Goal: Task Accomplishment & Management: Use online tool/utility

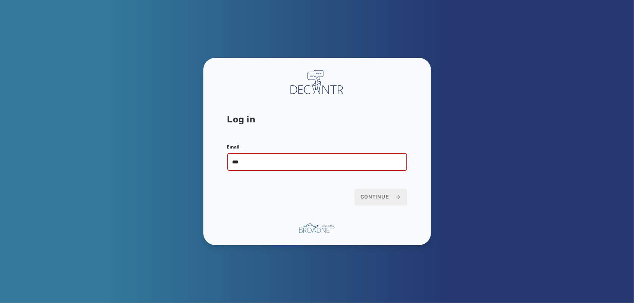
type input "**********"
click at [355, 189] on button "Continue" at bounding box center [381, 197] width 53 height 16
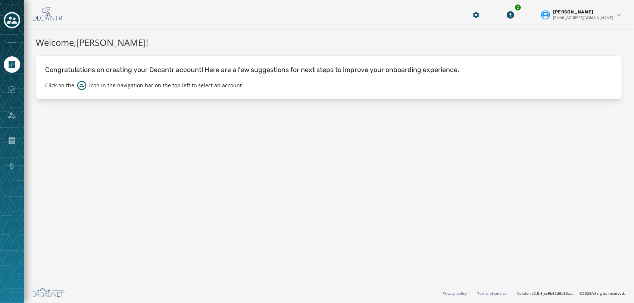
click at [12, 16] on icon "Toggle account select drawer" at bounding box center [12, 20] width 10 height 10
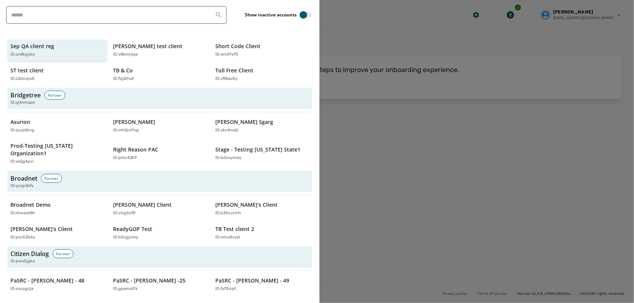
scroll to position [146, 0]
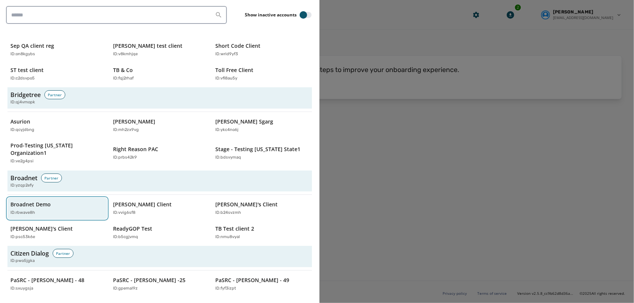
click at [59, 201] on div "Broadnet Demo ID: rbwave8h" at bounding box center [53, 208] width 86 height 15
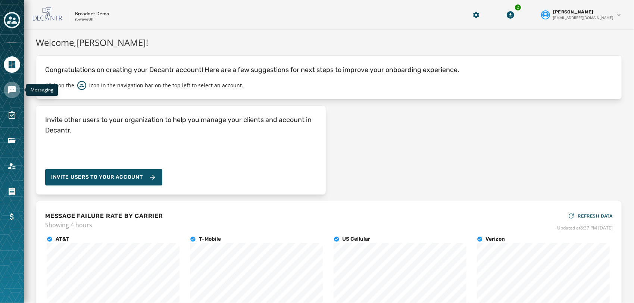
click at [11, 93] on icon "Navigate to Messaging" at bounding box center [11, 89] width 9 height 9
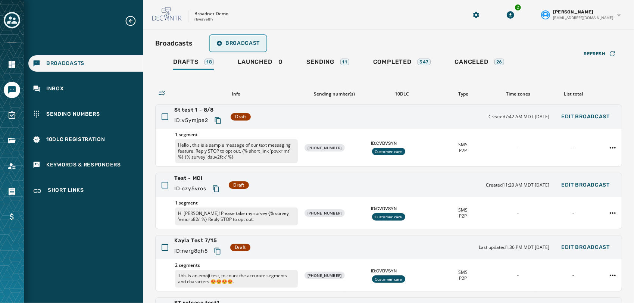
click at [246, 42] on span "Broadcast" at bounding box center [238, 43] width 43 height 6
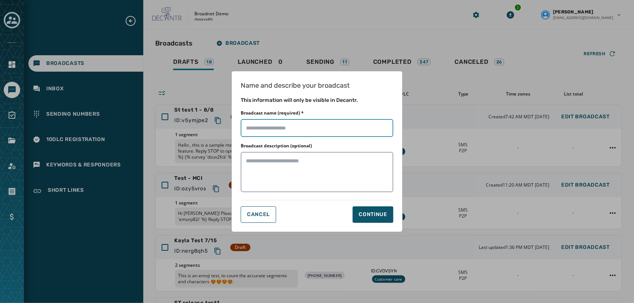
click at [303, 128] on input "Broadcast name (required) *" at bounding box center [317, 128] width 153 height 18
type input "**********"
click at [370, 211] on div "Continue" at bounding box center [373, 214] width 29 height 7
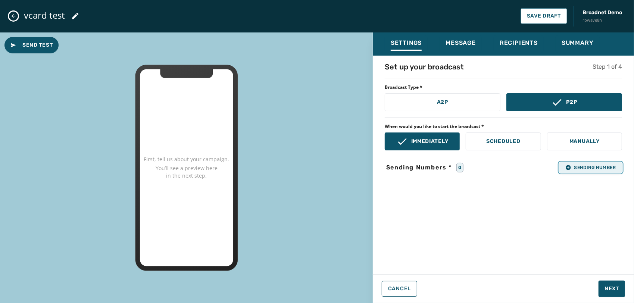
click at [584, 168] on span "Sending Number" at bounding box center [591, 168] width 51 height 6
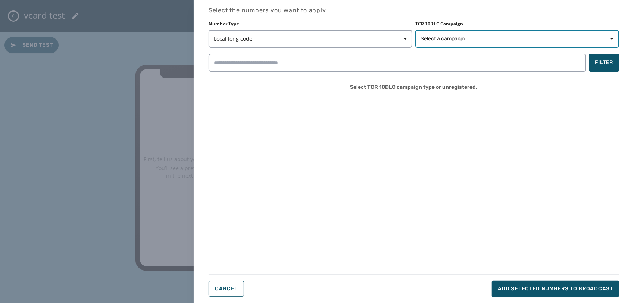
click at [490, 38] on span "Select a campaign" at bounding box center [517, 38] width 193 height 7
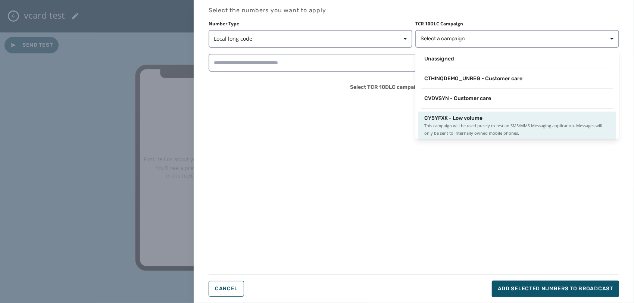
click at [466, 118] on span "CY5YFXK - Low volume" at bounding box center [453, 118] width 58 height 7
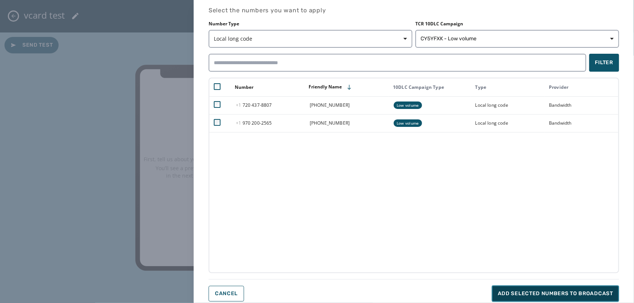
click at [551, 289] on button "Add selected numbers to broadcast" at bounding box center [555, 294] width 127 height 16
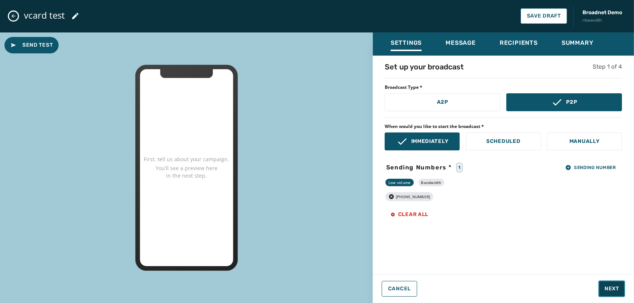
click at [616, 290] on span "Next" at bounding box center [612, 288] width 15 height 7
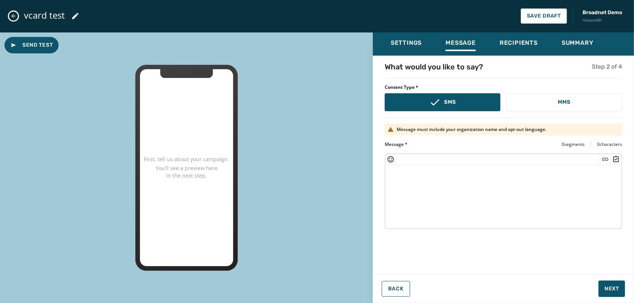
click at [469, 181] on textarea at bounding box center [504, 195] width 236 height 61
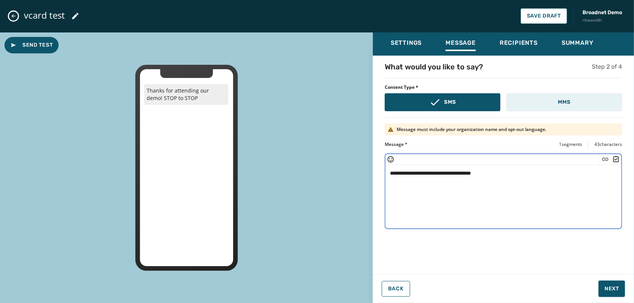
type textarea "**********"
click at [554, 99] on button "MMS" at bounding box center [565, 102] width 116 height 18
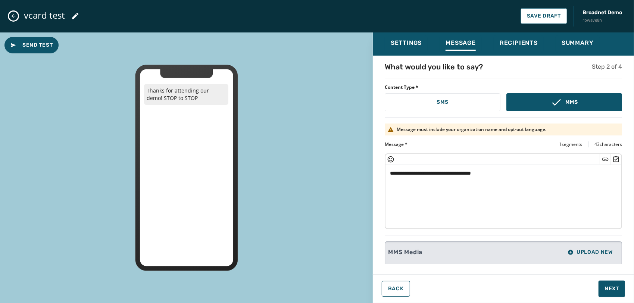
scroll to position [51, 0]
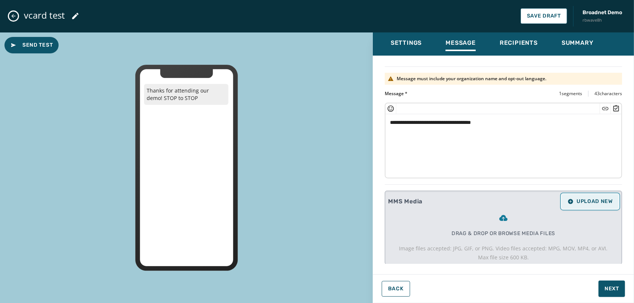
click at [589, 201] on span "Upload New" at bounding box center [590, 202] width 45 height 6
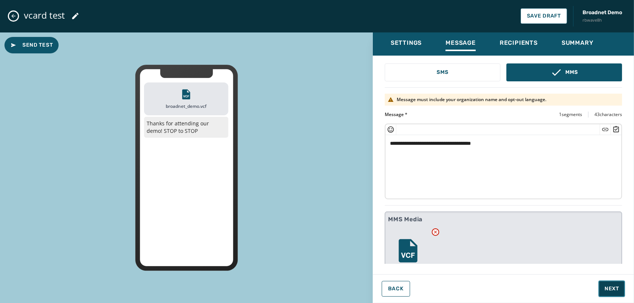
click at [609, 289] on span "Next" at bounding box center [612, 288] width 15 height 7
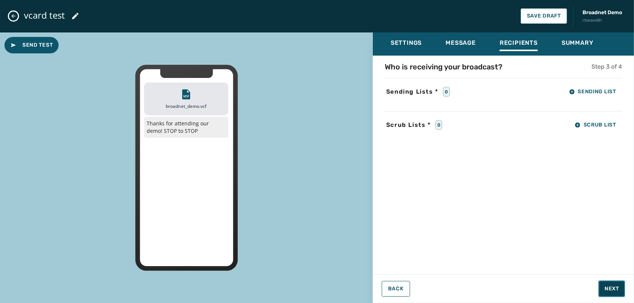
scroll to position [0, 0]
click at [568, 93] on button "Sending List" at bounding box center [592, 91] width 59 height 15
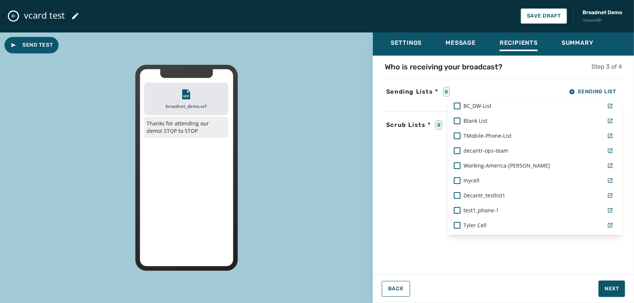
scroll to position [152, 0]
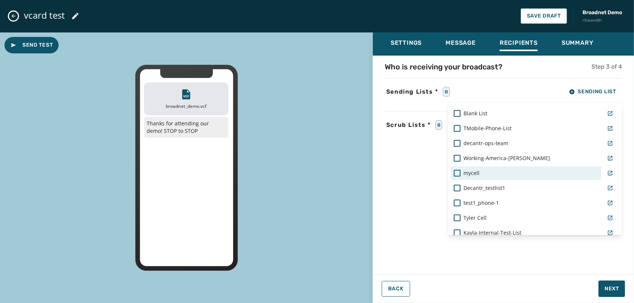
click at [479, 177] on div "mycell" at bounding box center [526, 173] width 150 height 13
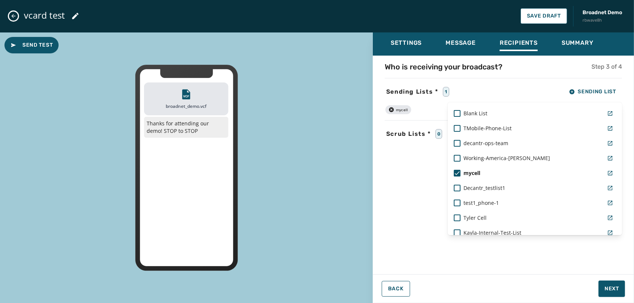
click at [574, 271] on div "Settings Message Recipients Summary Who is receiving your broadcast? Step 3 of …" at bounding box center [503, 164] width 261 height 265
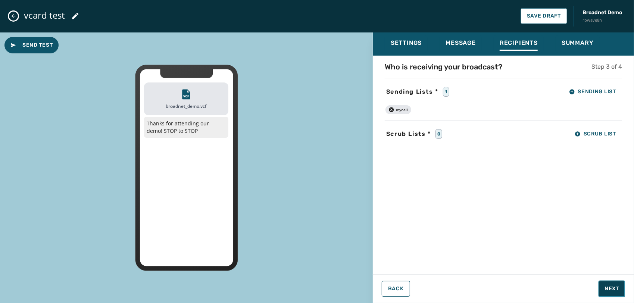
click at [606, 293] on button "Next" at bounding box center [612, 289] width 27 height 16
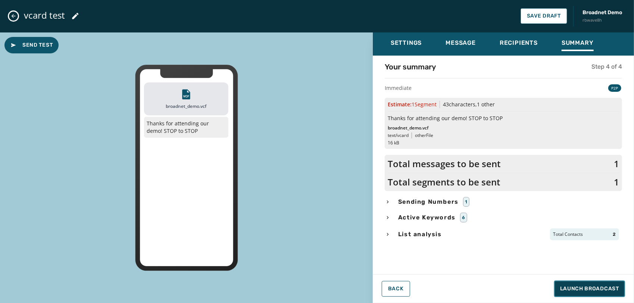
click at [578, 287] on span "Launch Broadcast" at bounding box center [589, 288] width 59 height 7
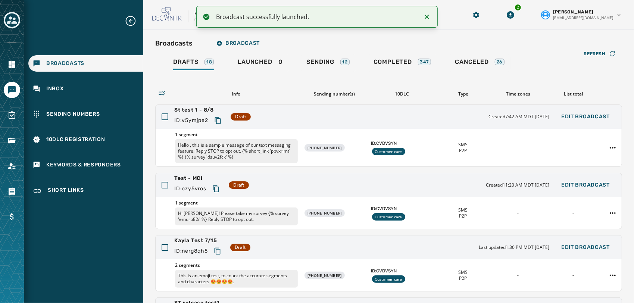
click at [431, 18] on icon "Notifications (F8)" at bounding box center [427, 16] width 9 height 9
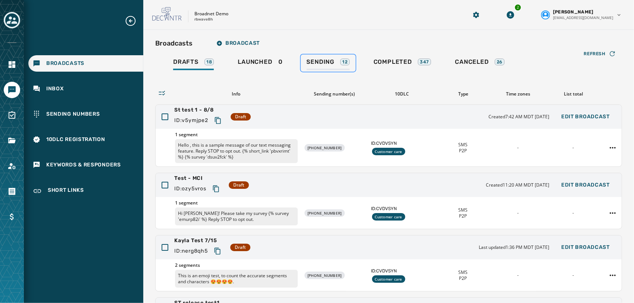
click at [317, 62] on span "Sending" at bounding box center [321, 61] width 28 height 7
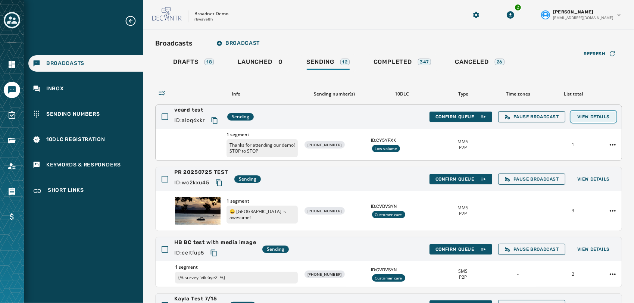
click at [594, 116] on span "View Details" at bounding box center [594, 117] width 32 height 6
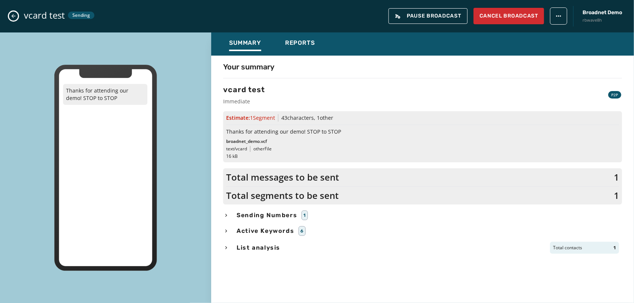
click at [13, 15] on icon "Close admin drawer" at bounding box center [13, 16] width 6 height 6
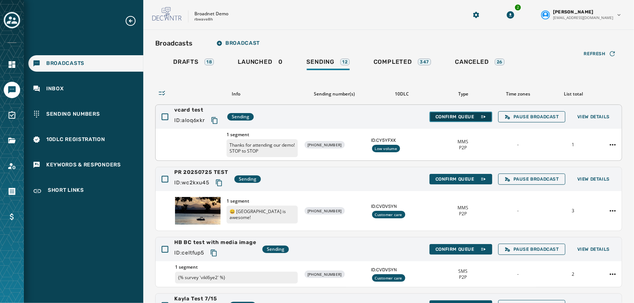
click at [455, 117] on span "Confirm Queue" at bounding box center [461, 117] width 51 height 6
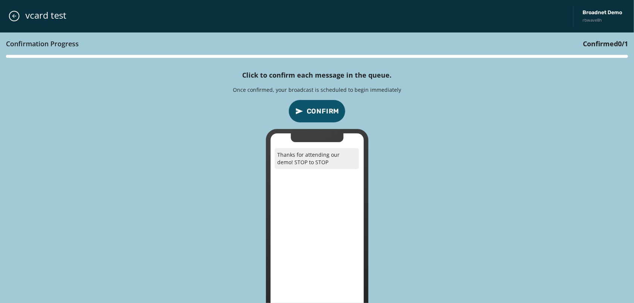
click at [333, 110] on span "Confirm" at bounding box center [323, 111] width 33 height 10
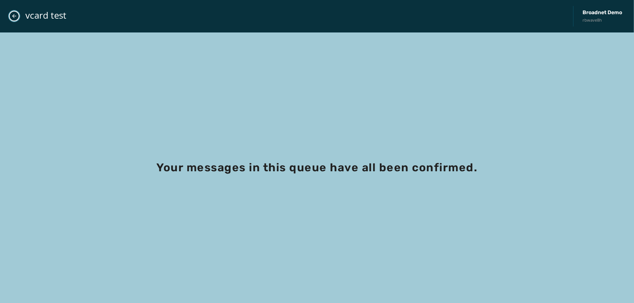
click at [14, 14] on icon "Close admin drawer" at bounding box center [14, 16] width 4 height 4
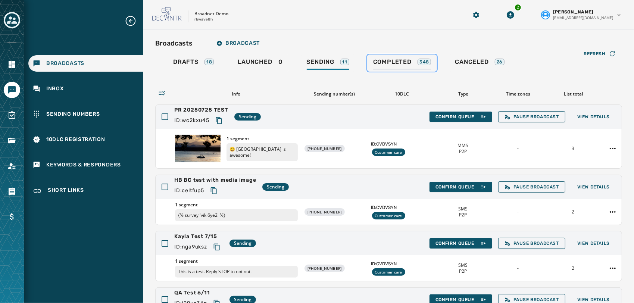
click at [396, 60] on span "Completed" at bounding box center [392, 61] width 38 height 7
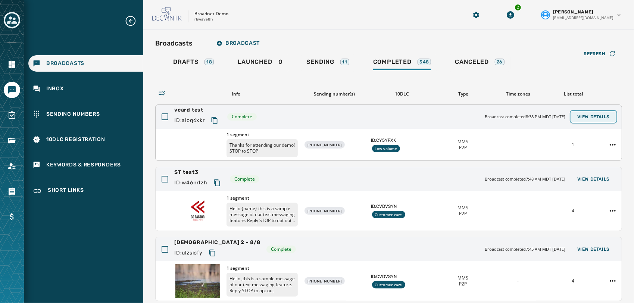
click at [598, 114] on span "View Details" at bounding box center [594, 117] width 32 height 6
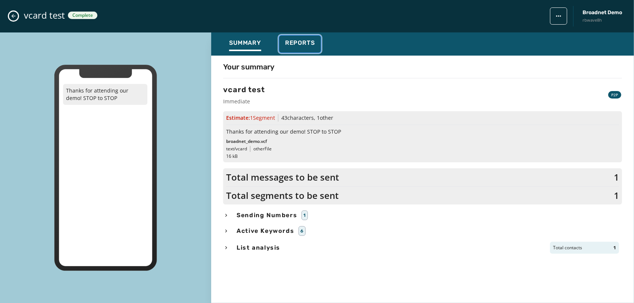
click at [304, 45] on span "Reports" at bounding box center [300, 42] width 30 height 7
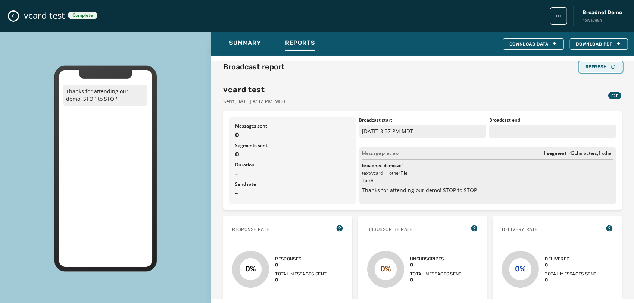
click at [597, 69] on div "Refresh" at bounding box center [601, 67] width 31 height 6
click at [586, 68] on div "Refresh" at bounding box center [601, 67] width 31 height 6
click at [590, 67] on div "Refresh" at bounding box center [601, 67] width 31 height 6
click at [407, 80] on div "Broadcast report Refresh vcard test Sent August 14, 2025 8:37 PM MDT P2P" at bounding box center [422, 84] width 399 height 44
click at [252, 41] on span "Summary" at bounding box center [245, 42] width 32 height 7
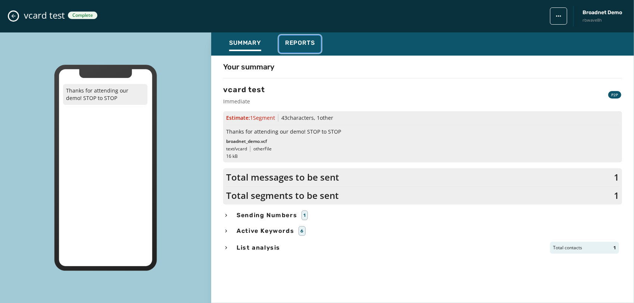
click at [294, 40] on span "Reports" at bounding box center [300, 42] width 30 height 7
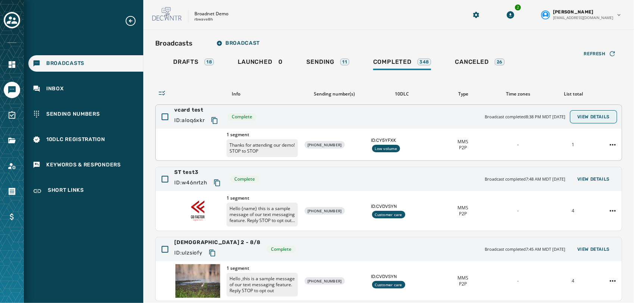
click at [591, 116] on span "View Details" at bounding box center [594, 117] width 32 height 6
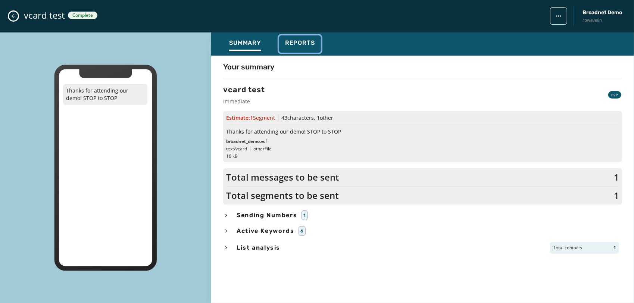
click at [297, 46] on span "Reports" at bounding box center [300, 42] width 30 height 7
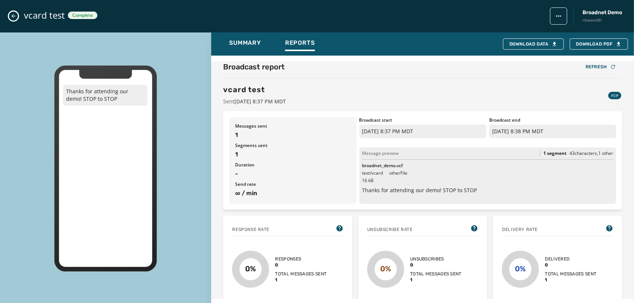
click at [14, 14] on icon "Close admin drawer" at bounding box center [13, 16] width 6 height 6
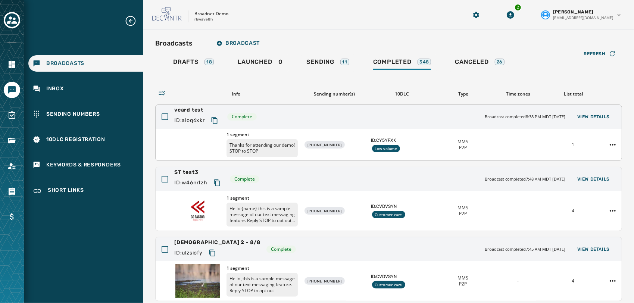
click at [217, 121] on icon "Copy text to clipboard" at bounding box center [214, 120] width 7 height 7
click at [593, 121] on button "View Details" at bounding box center [594, 117] width 44 height 10
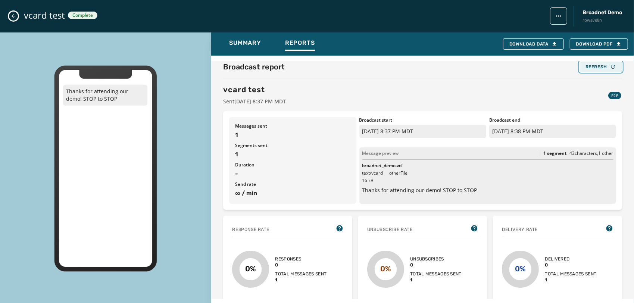
click at [589, 64] on div "Refresh" at bounding box center [601, 67] width 31 height 6
click at [14, 13] on icon "Close admin drawer" at bounding box center [13, 16] width 6 height 6
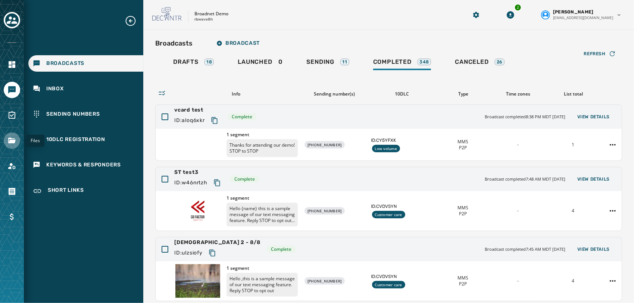
click at [12, 141] on icon "Navigate to Files" at bounding box center [11, 141] width 7 height 6
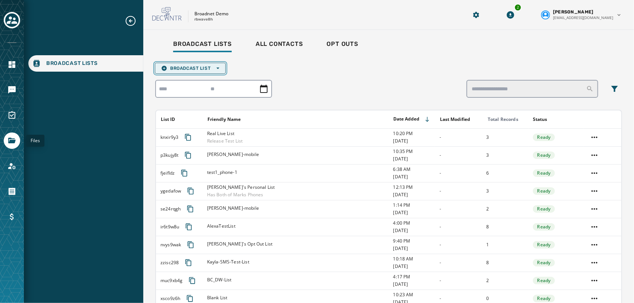
click at [210, 67] on span "Broadcast List Open options" at bounding box center [190, 68] width 58 height 6
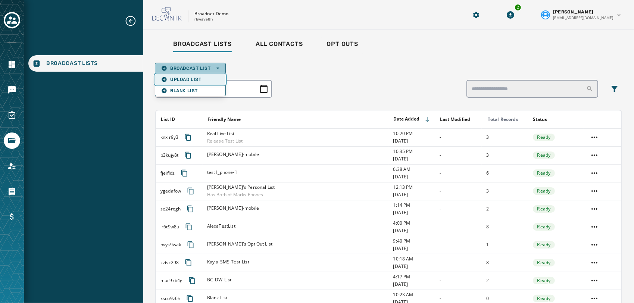
click at [195, 80] on span "Upload List" at bounding box center [190, 80] width 58 height 6
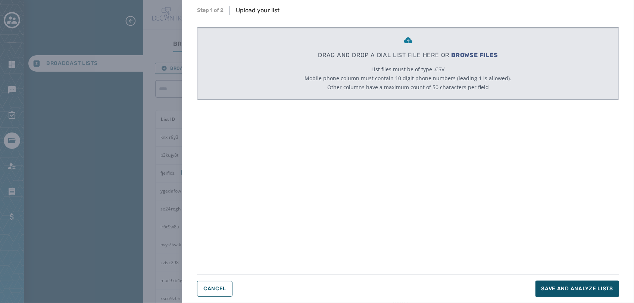
click at [357, 55] on p "DRAG AND DROP A DIAL LIST FILE HERE OR BROWSE FILES" at bounding box center [408, 55] width 180 height 9
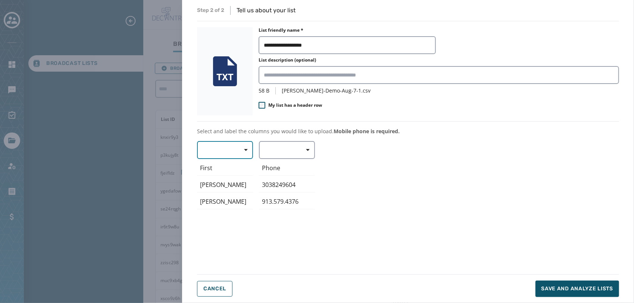
click at [244, 144] on span "button" at bounding box center [243, 150] width 18 height 15
click at [347, 194] on div "Mobile Phone Home Phone First Name Last Name E-mail First Rebecca Stephanie Pho…" at bounding box center [408, 203] width 422 height 124
click at [220, 290] on span "Cancel" at bounding box center [214, 289] width 23 height 6
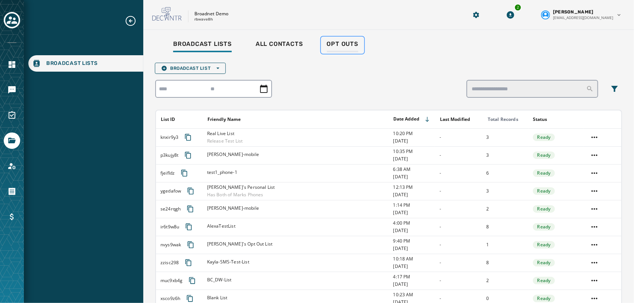
click at [321, 49] on link "Opt Outs" at bounding box center [342, 45] width 43 height 17
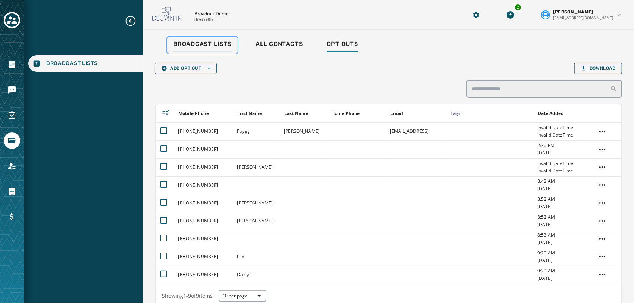
click at [182, 48] on div "Broadcast Lists" at bounding box center [202, 46] width 59 height 12
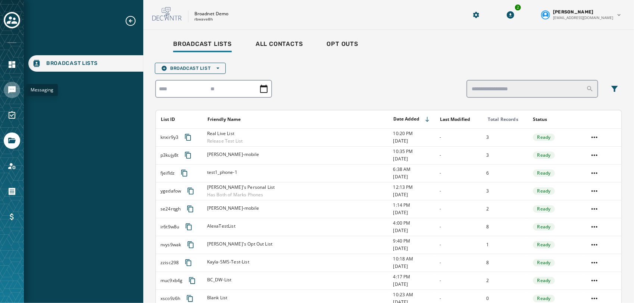
click at [13, 90] on icon "Navigate to Messaging" at bounding box center [11, 89] width 7 height 7
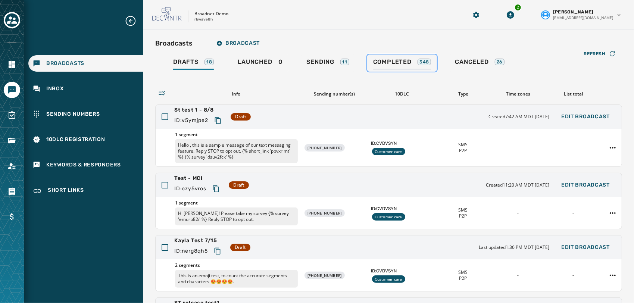
click at [391, 66] on div "Completed 348" at bounding box center [402, 64] width 58 height 12
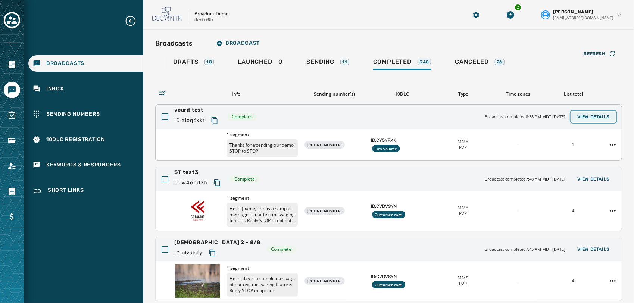
click at [588, 119] on button "View Details" at bounding box center [594, 117] width 44 height 10
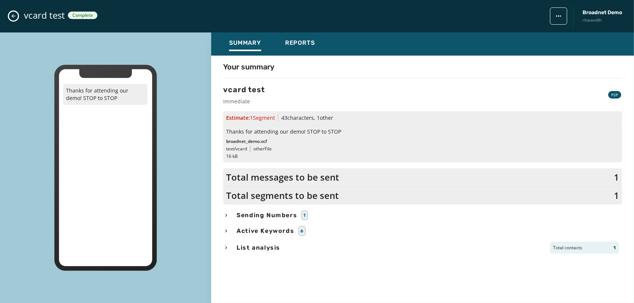
click at [256, 212] on span "Sending Numbers" at bounding box center [266, 215] width 63 height 9
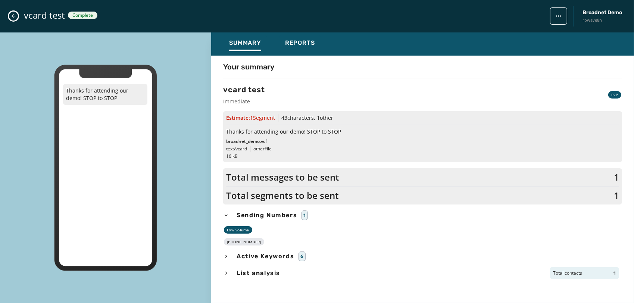
click at [22, 5] on div "vcard test Complete Broadnet Demo rbwave8h" at bounding box center [317, 16] width 634 height 32
click at [11, 15] on icon "Close admin drawer" at bounding box center [13, 16] width 6 height 6
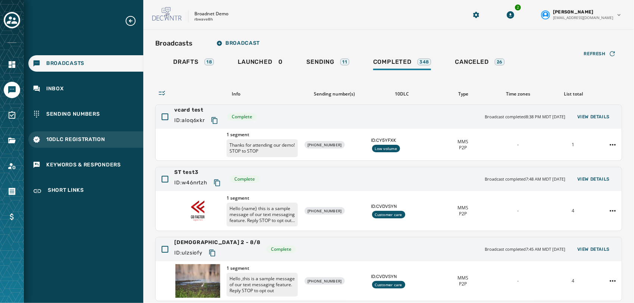
click at [79, 143] on div "10DLC Registration" at bounding box center [85, 139] width 115 height 16
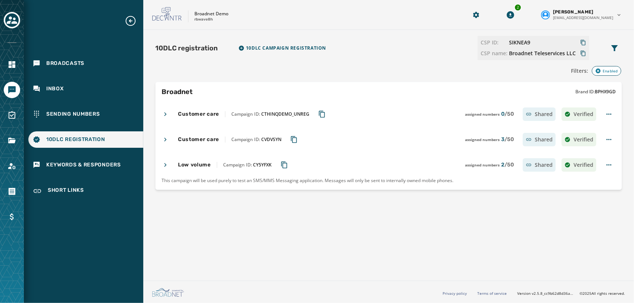
click at [282, 165] on icon "Copy Campaign ID to clipboard" at bounding box center [284, 164] width 7 height 7
click at [167, 161] on div "Low volume Campaign ID: CY5YFXK assigned numbers 2 / 50 Shared Verified" at bounding box center [379, 164] width 435 height 13
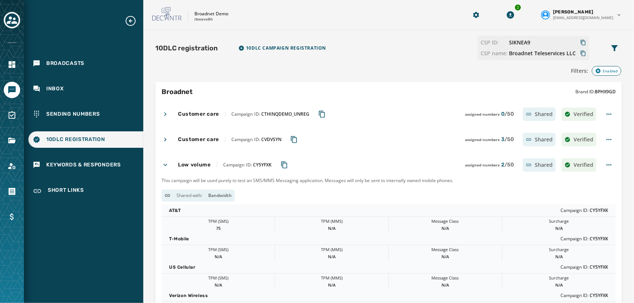
click at [167, 161] on div "Low volume Campaign ID: CY5YFXK assigned numbers 2 / 50 Shared Verified" at bounding box center [379, 164] width 435 height 13
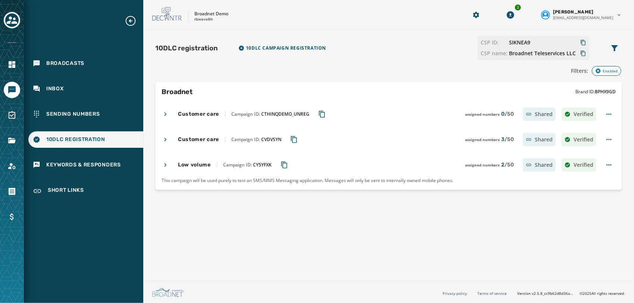
click at [166, 139] on icon at bounding box center [165, 139] width 7 height 7
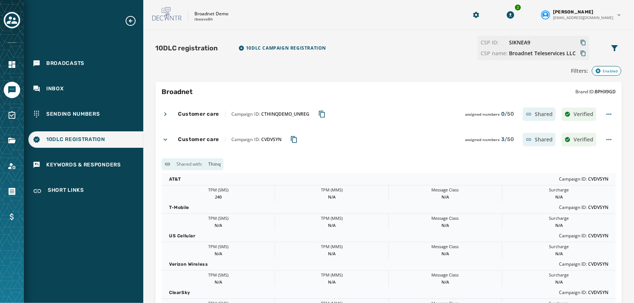
click at [166, 139] on icon at bounding box center [166, 140] width 4 height 2
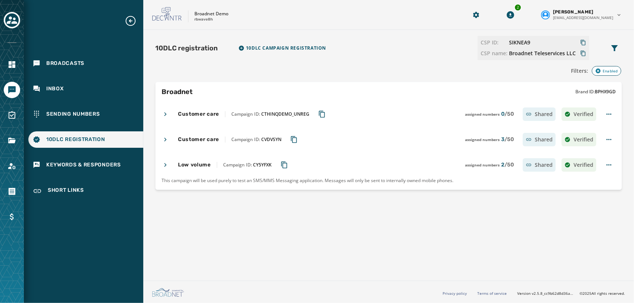
click at [167, 118] on div "Customer care Campaign ID: CTHINQDEMO_UNREG assigned numbers 0 / 50 Shared Veri…" at bounding box center [379, 114] width 435 height 13
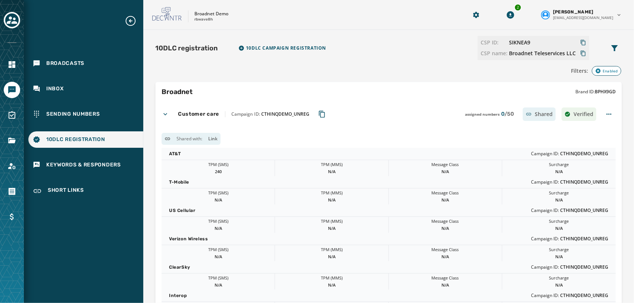
click at [167, 118] on div "Customer care Campaign ID: CTHINQDEMO_UNREG assigned numbers 0 / 50 Shared Veri…" at bounding box center [379, 114] width 435 height 13
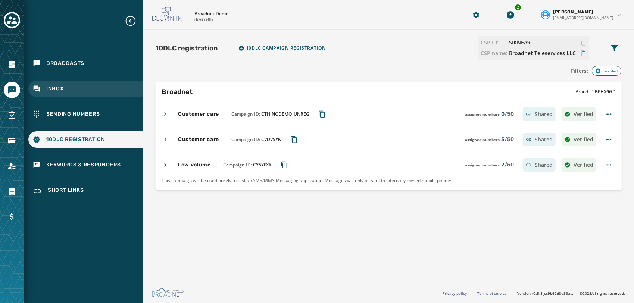
click at [77, 84] on div "Inbox" at bounding box center [85, 89] width 115 height 16
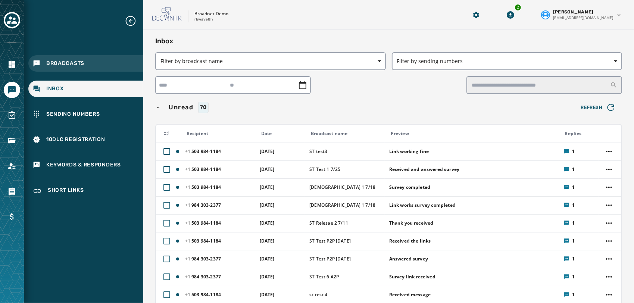
click at [84, 66] on div "Broadcasts" at bounding box center [85, 63] width 115 height 16
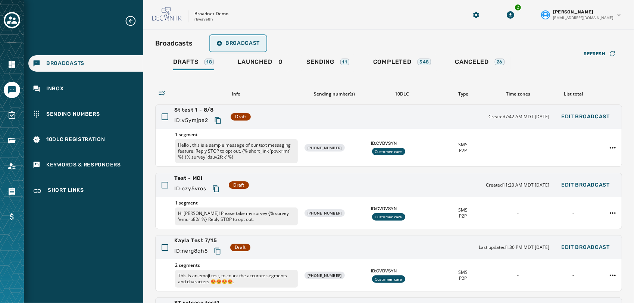
click at [236, 45] on span "Broadcast" at bounding box center [238, 43] width 43 height 6
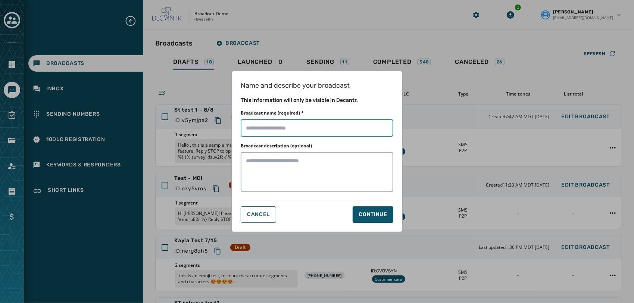
click at [343, 124] on input "Broadcast name (required) *" at bounding box center [317, 128] width 153 height 18
type input "**********"
click at [369, 219] on button "Continue" at bounding box center [373, 214] width 41 height 16
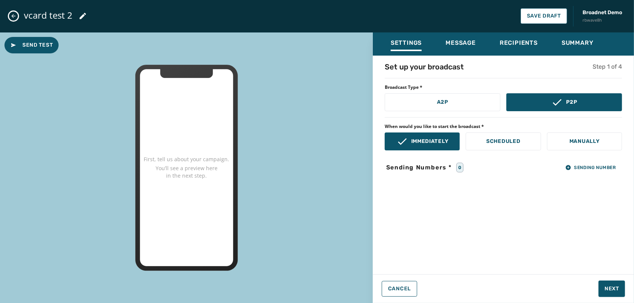
drag, startPoint x: 590, startPoint y: 168, endPoint x: 487, endPoint y: 184, distance: 104.3
click at [487, 184] on div "Set up your broadcast Step 1 of 4 Broadcast Type * A2P P2P When would you like …" at bounding box center [503, 163] width 261 height 202
click at [588, 174] on div "Set up your broadcast Step 1 of 4 Broadcast Type * A2P P2P When would you like …" at bounding box center [503, 163] width 261 height 202
drag, startPoint x: 589, startPoint y: 170, endPoint x: 497, endPoint y: 199, distance: 97.0
click at [497, 199] on div "Set up your broadcast Step 1 of 4 Broadcast Type * A2P P2P When would you like …" at bounding box center [503, 163] width 261 height 202
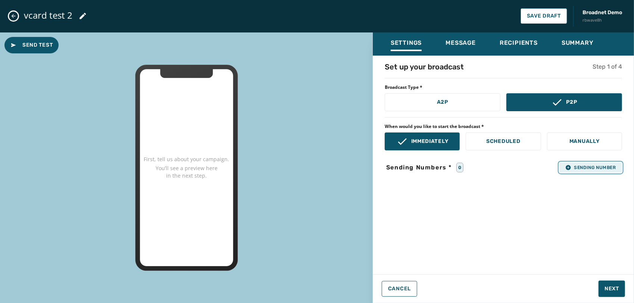
click at [595, 171] on button "Sending Number" at bounding box center [591, 167] width 63 height 10
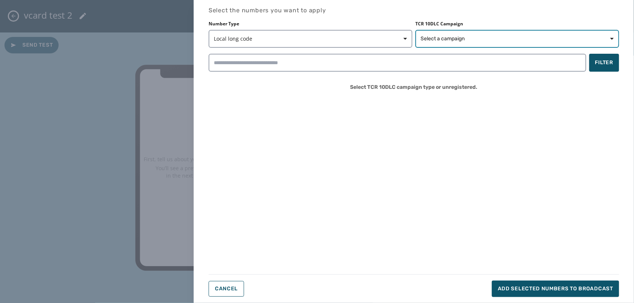
click at [516, 36] on span "Select a campaign" at bounding box center [517, 38] width 193 height 7
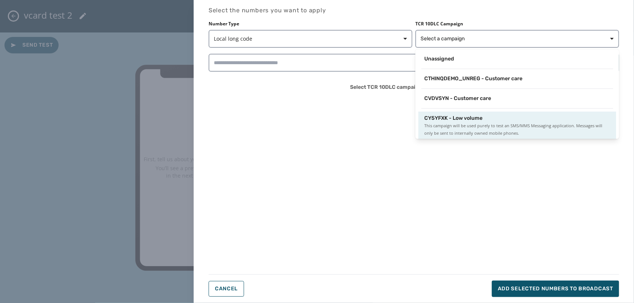
click at [466, 120] on span "CY5YFXK - Low volume" at bounding box center [453, 118] width 58 height 7
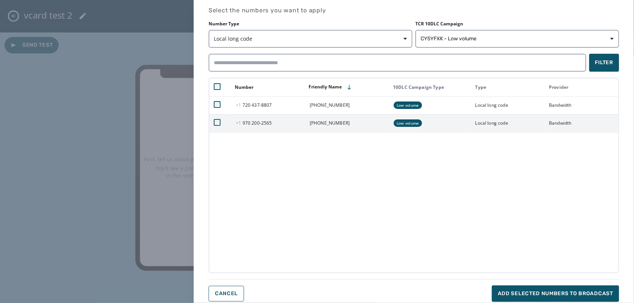
click at [219, 115] on td at bounding box center [220, 123] width 22 height 18
click at [220, 119] on td at bounding box center [220, 123] width 22 height 18
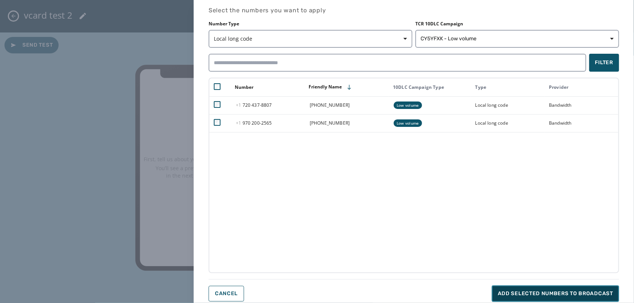
click at [550, 299] on button "Add selected numbers to broadcast" at bounding box center [555, 294] width 127 height 16
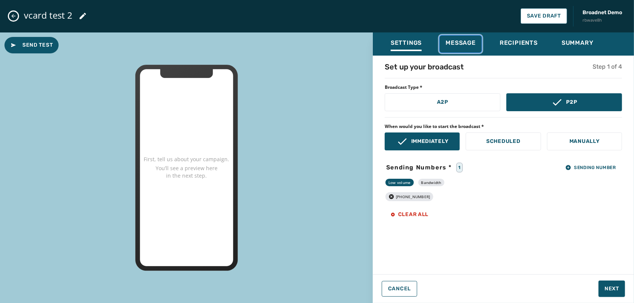
click at [460, 37] on button "Message" at bounding box center [461, 43] width 42 height 17
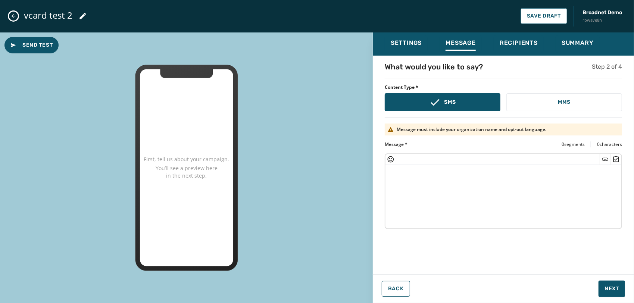
click at [465, 205] on textarea at bounding box center [504, 195] width 236 height 61
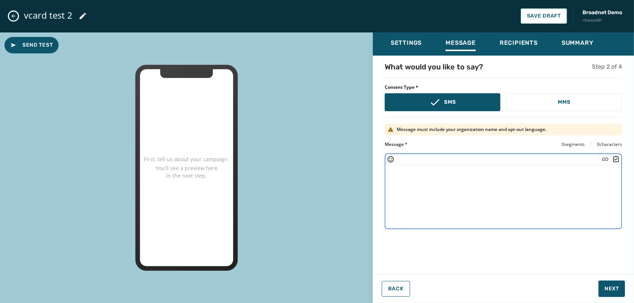
paste textarea "**********"
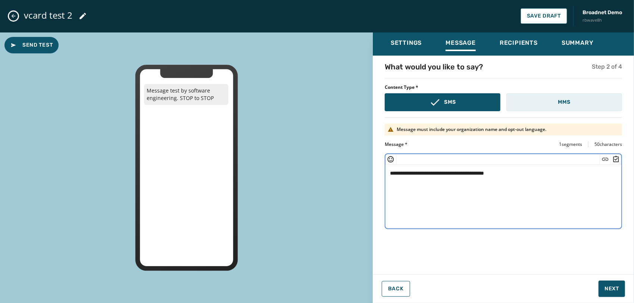
type textarea "**********"
click at [552, 107] on button "MMS" at bounding box center [565, 102] width 116 height 18
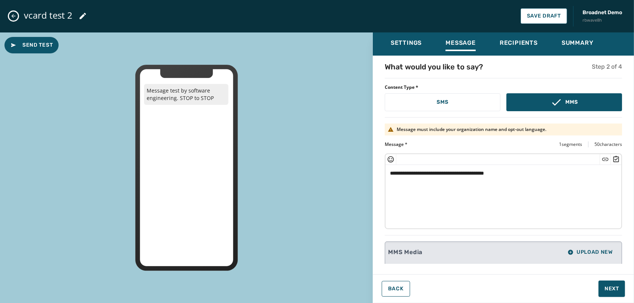
scroll to position [51, 0]
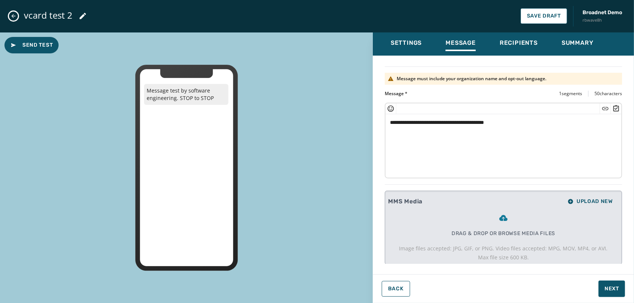
click at [486, 227] on div "Drag & drop or browse media files Image files accepted: JPG, GIF, or PNG. Video…" at bounding box center [503, 238] width 209 height 48
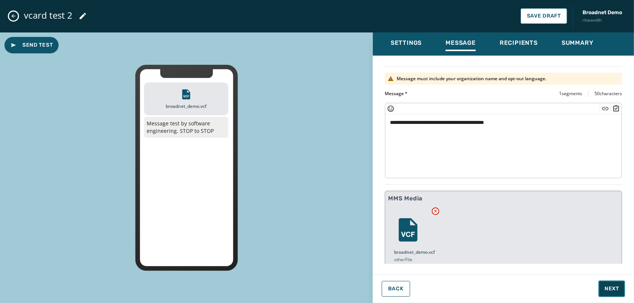
click at [618, 289] on span "Next" at bounding box center [612, 288] width 15 height 7
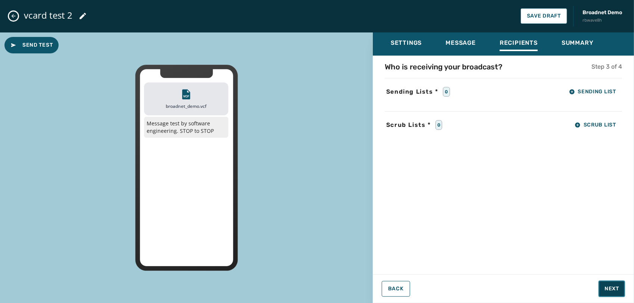
scroll to position [0, 0]
click at [603, 94] on span "Sending List" at bounding box center [592, 92] width 47 height 6
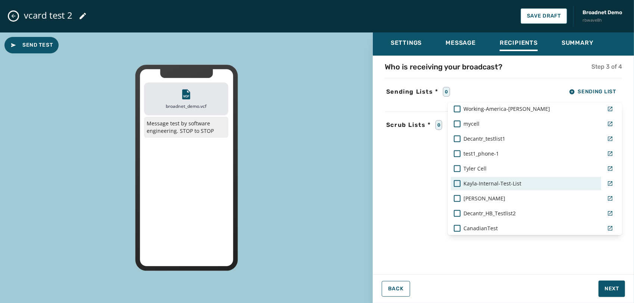
scroll to position [172, 0]
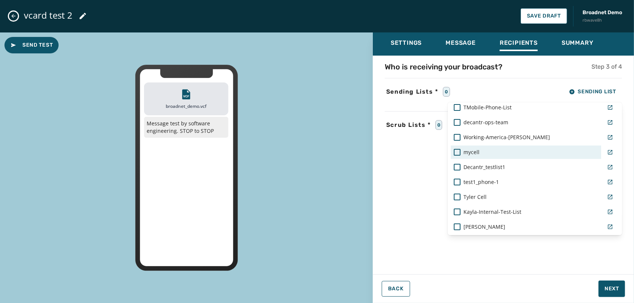
click at [485, 154] on div "mycell" at bounding box center [526, 152] width 144 height 7
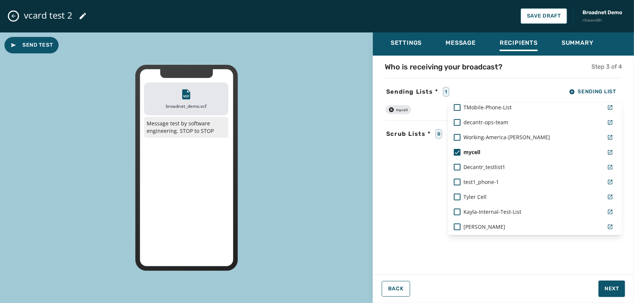
click at [545, 284] on div "Settings Message Recipients Summary Who is receiving your broadcast? Step 3 of …" at bounding box center [503, 164] width 261 height 265
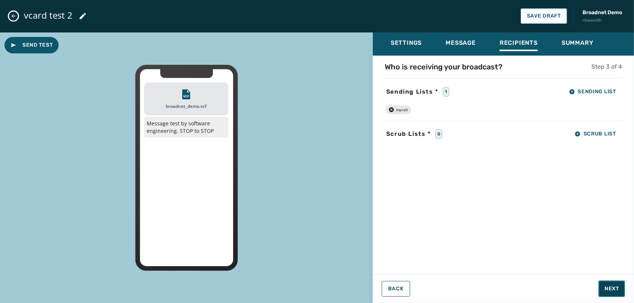
click at [606, 287] on span "Next" at bounding box center [612, 288] width 15 height 7
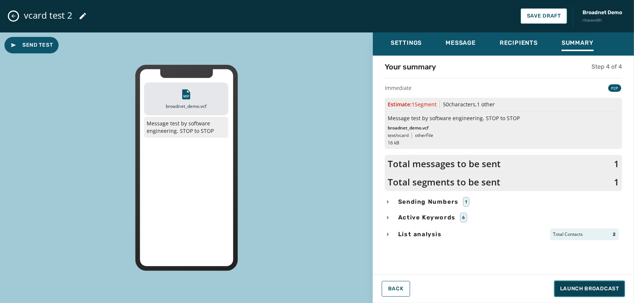
click at [567, 282] on button "Launch Broadcast" at bounding box center [589, 289] width 71 height 16
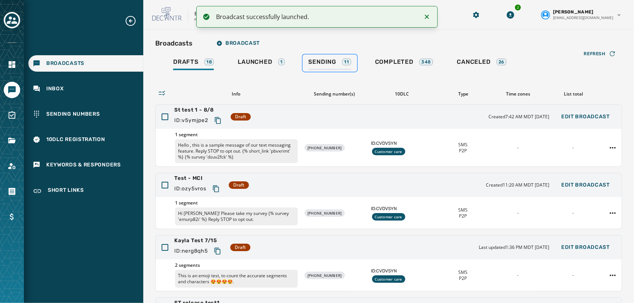
click at [335, 60] on div "Sending 11" at bounding box center [330, 64] width 43 height 12
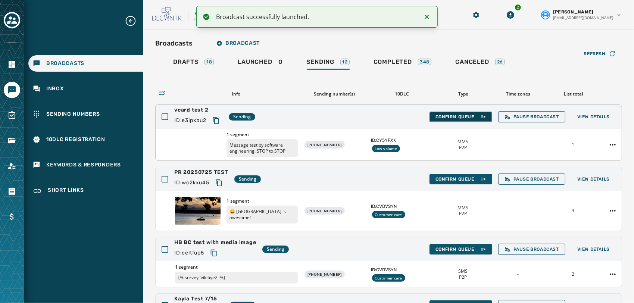
click at [460, 115] on span "Confirm Queue" at bounding box center [461, 117] width 51 height 6
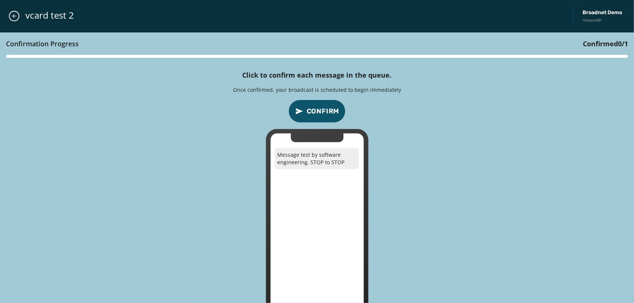
click at [324, 108] on span "Confirm" at bounding box center [323, 111] width 33 height 10
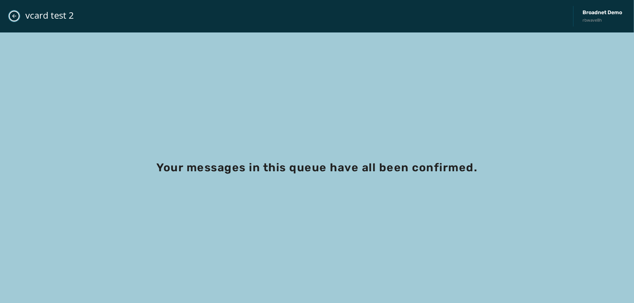
click at [18, 16] on button "Close admin drawer" at bounding box center [14, 16] width 10 height 10
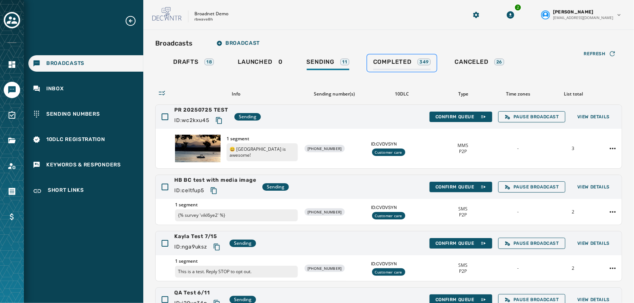
click at [392, 65] on span "Completed" at bounding box center [392, 61] width 38 height 7
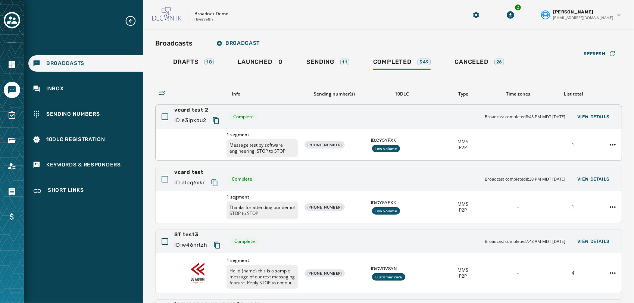
click at [593, 108] on div "vcard test 2 ID: e3ipxbu2 Complete Broadcast completed 8:45 PM MDT August 14, 2…" at bounding box center [389, 117] width 466 height 24
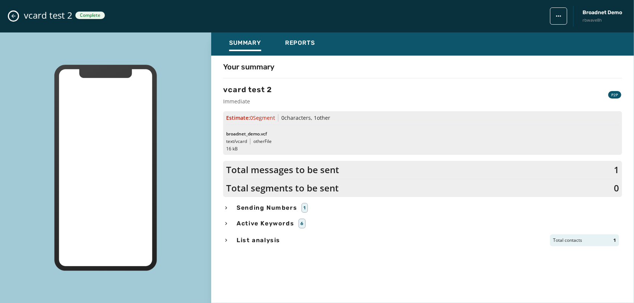
click at [591, 111] on div "Estimate: 0 Segment 0 characters , 1 other broadnet_demo.vcf text/vcard other F…" at bounding box center [422, 133] width 399 height 44
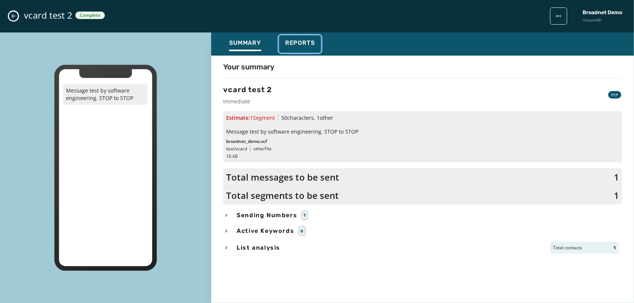
click at [300, 43] on span "Reports" at bounding box center [300, 42] width 30 height 7
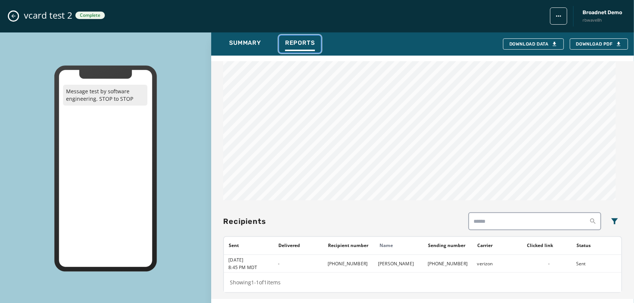
scroll to position [303, 0]
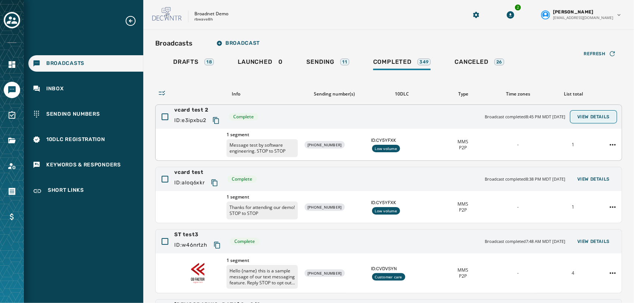
click at [595, 116] on span "View Details" at bounding box center [594, 117] width 32 height 6
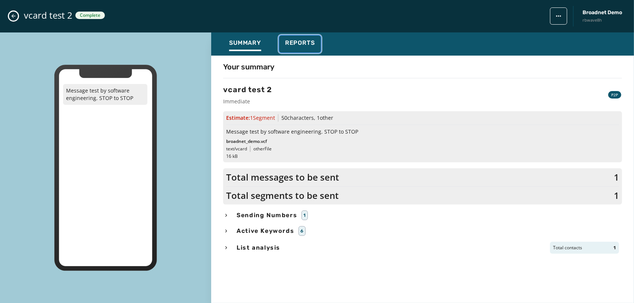
click at [301, 43] on span "Reports" at bounding box center [300, 42] width 30 height 7
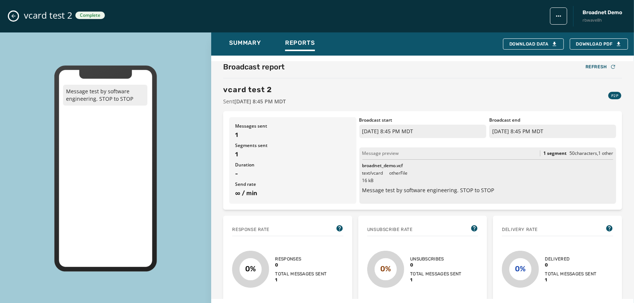
click at [15, 15] on icon "Close admin drawer" at bounding box center [13, 16] width 6 height 6
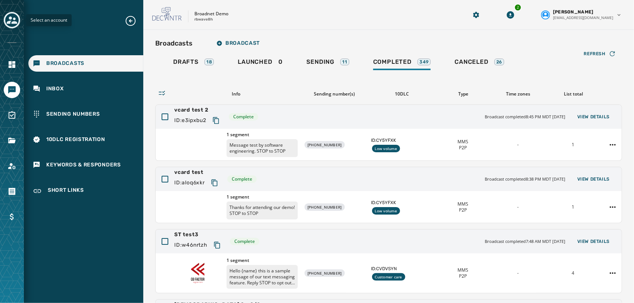
click at [12, 22] on icon "Toggle account select drawer" at bounding box center [12, 20] width 10 height 10
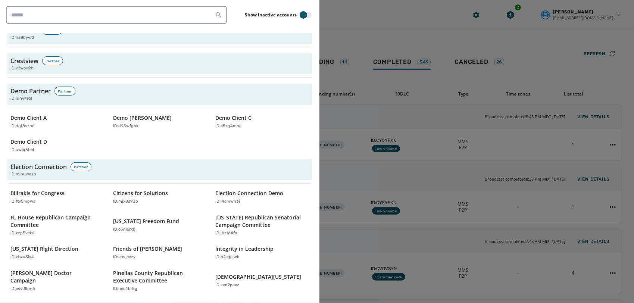
scroll to position [782, 0]
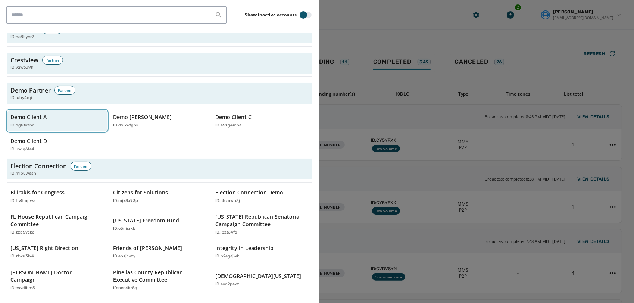
click at [52, 126] on div "ID: dgt8vznd" at bounding box center [53, 125] width 86 height 6
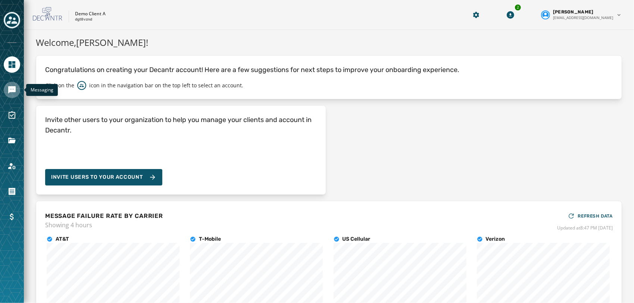
click at [10, 91] on icon "Navigate to Messaging" at bounding box center [11, 89] width 7 height 7
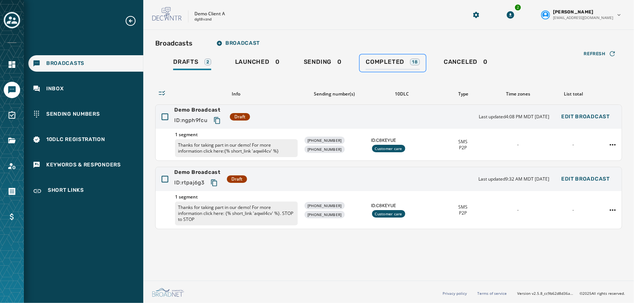
click at [374, 62] on span "Completed" at bounding box center [385, 61] width 38 height 7
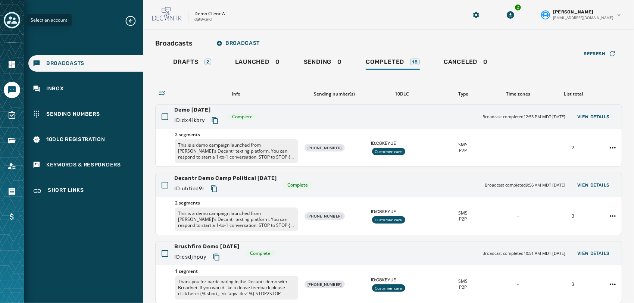
click at [16, 16] on icon "Toggle account select drawer" at bounding box center [12, 20] width 10 height 10
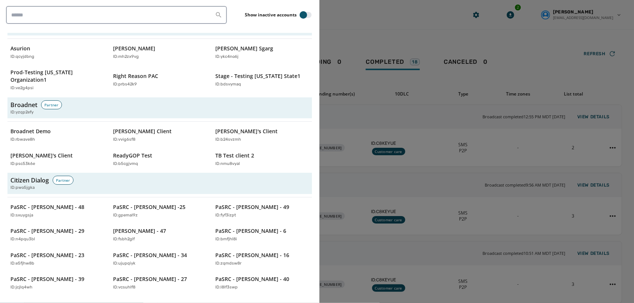
scroll to position [259, 0]
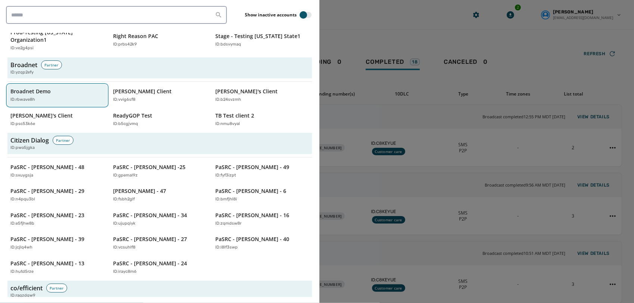
click at [56, 97] on div "ID: rbwave8h" at bounding box center [53, 100] width 86 height 6
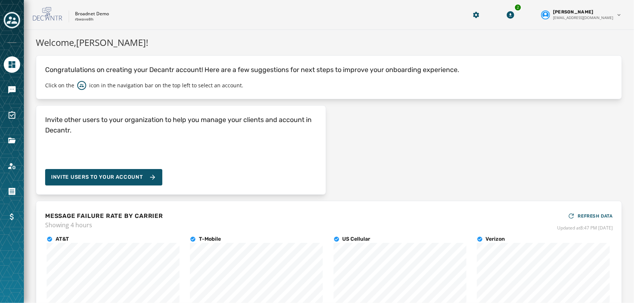
click at [19, 96] on div at bounding box center [12, 90] width 16 height 16
click at [9, 87] on icon "Navigate to Messaging" at bounding box center [11, 89] width 7 height 7
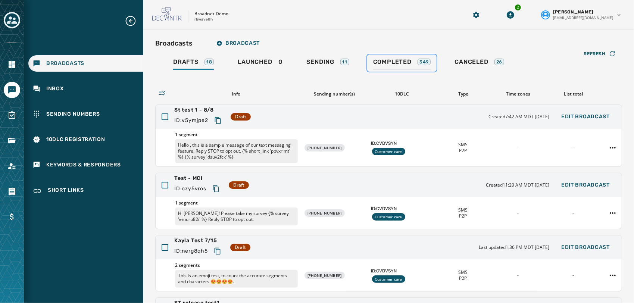
click at [393, 58] on span "Completed" at bounding box center [392, 61] width 38 height 7
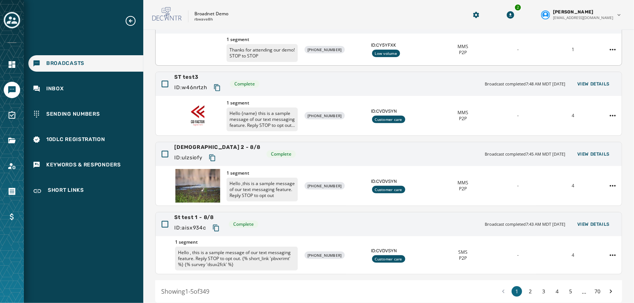
scroll to position [187, 0]
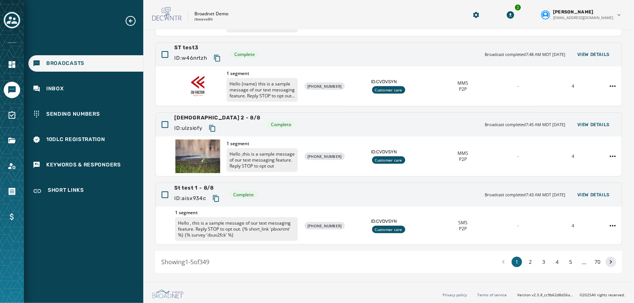
click at [607, 262] on icon at bounding box center [610, 262] width 7 height 10
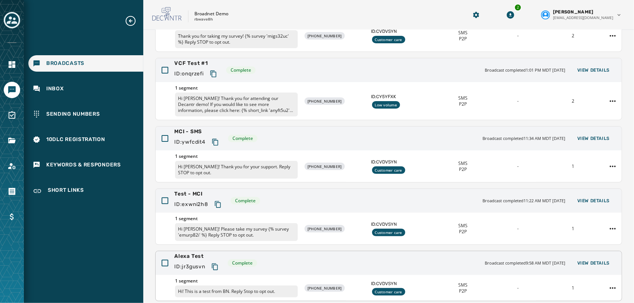
scroll to position [165, 0]
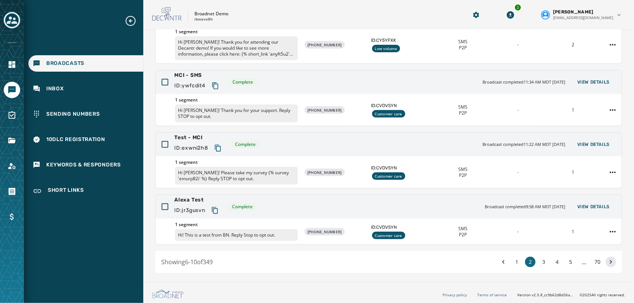
click at [607, 259] on icon at bounding box center [610, 262] width 7 height 10
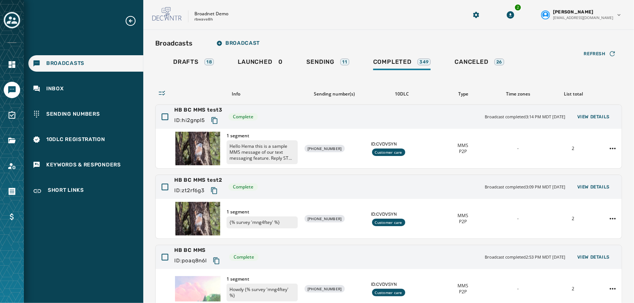
scroll to position [177, 0]
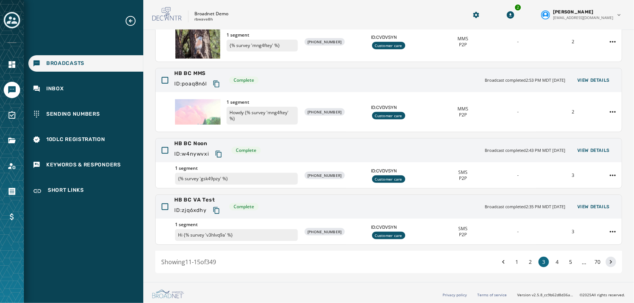
click at [607, 259] on icon at bounding box center [610, 262] width 7 height 10
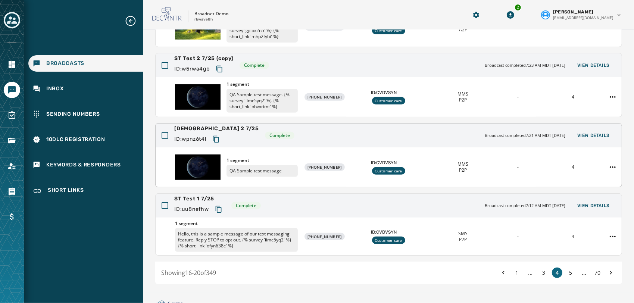
scroll to position [203, 0]
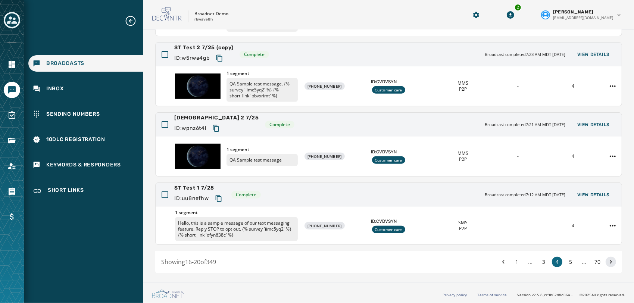
click at [607, 257] on icon at bounding box center [610, 262] width 7 height 10
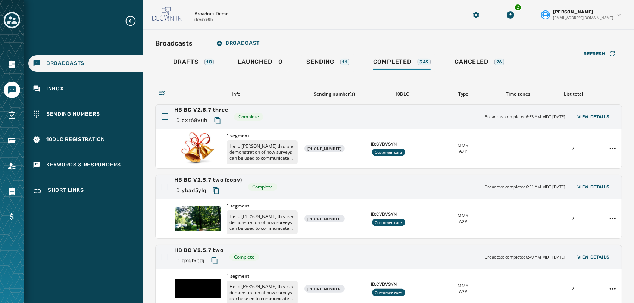
scroll to position [201, 0]
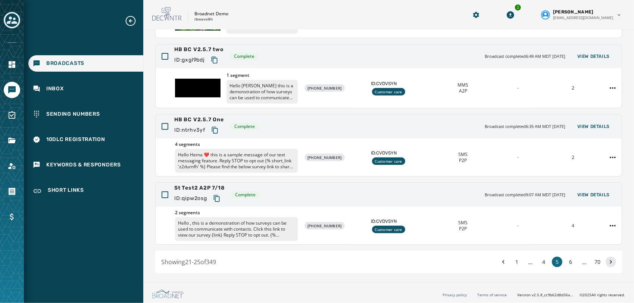
click at [607, 260] on icon at bounding box center [610, 262] width 7 height 10
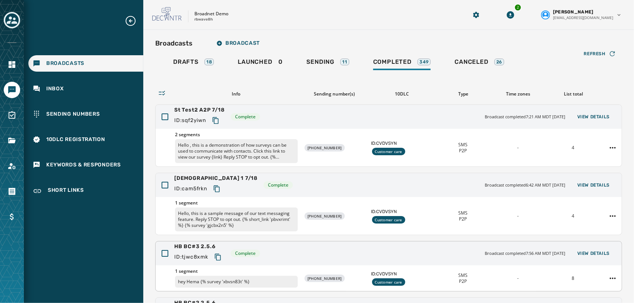
scroll to position [173, 0]
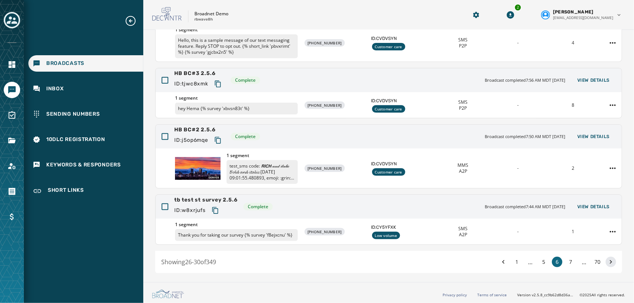
click at [607, 260] on icon at bounding box center [610, 262] width 7 height 10
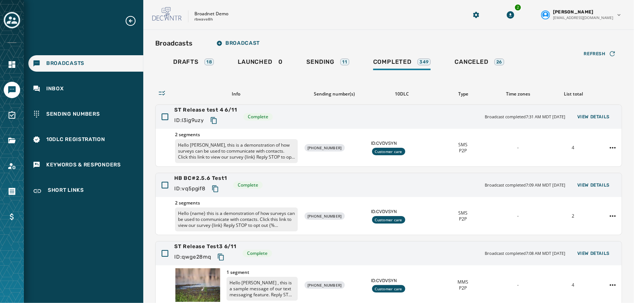
scroll to position [185, 0]
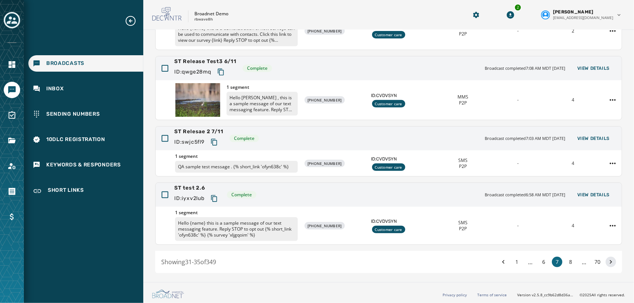
click at [606, 258] on button at bounding box center [611, 262] width 10 height 10
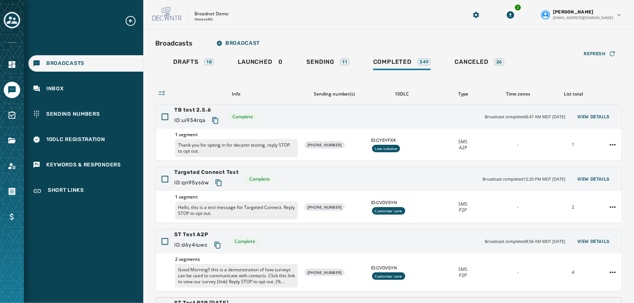
scroll to position [185, 0]
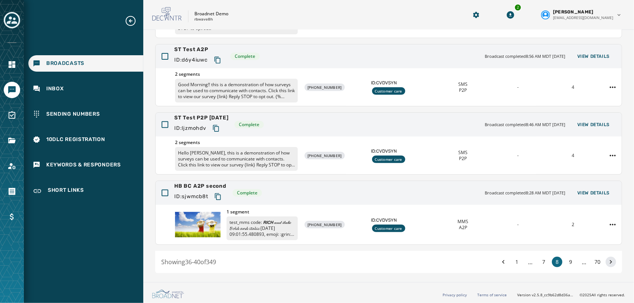
click at [607, 260] on icon at bounding box center [610, 262] width 7 height 10
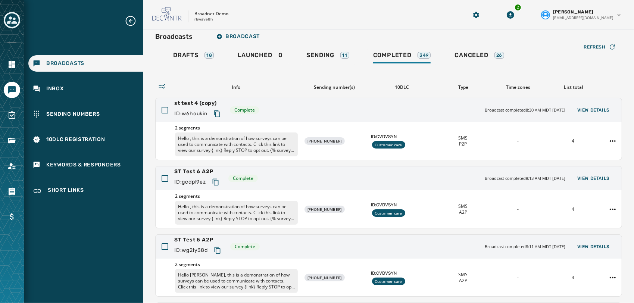
scroll to position [183, 0]
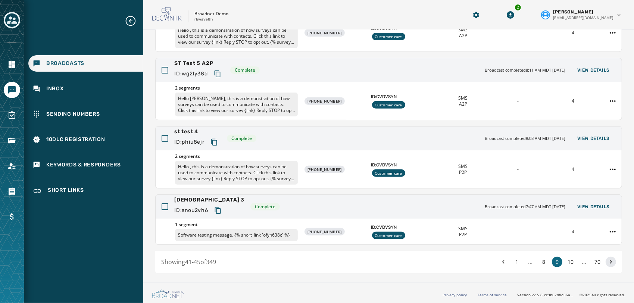
click at [610, 261] on icon at bounding box center [611, 262] width 2 height 4
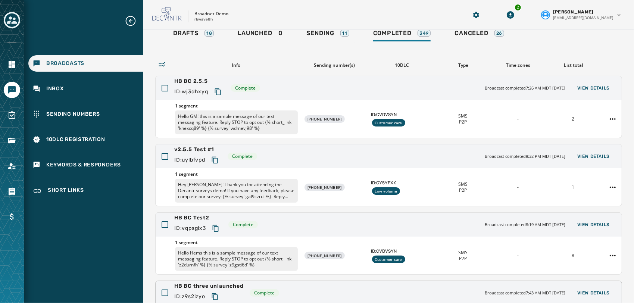
scroll to position [189, 0]
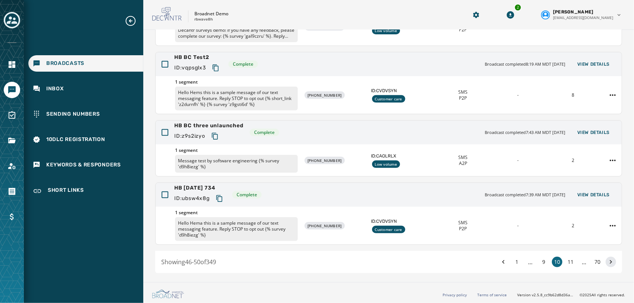
click at [610, 261] on icon at bounding box center [611, 262] width 2 height 4
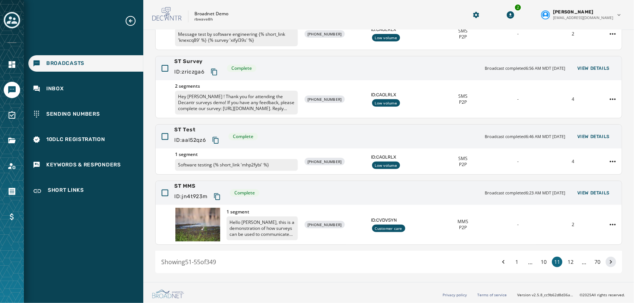
click at [607, 264] on icon at bounding box center [610, 262] width 7 height 10
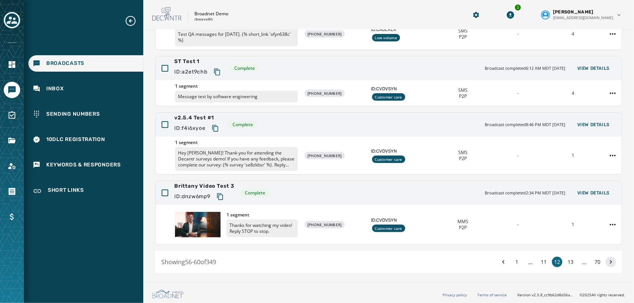
click at [607, 259] on icon at bounding box center [610, 262] width 7 height 10
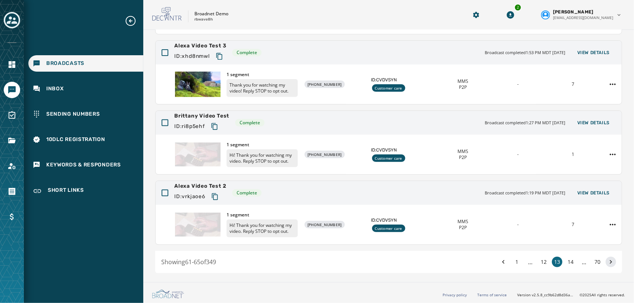
click at [607, 263] on icon at bounding box center [610, 262] width 7 height 10
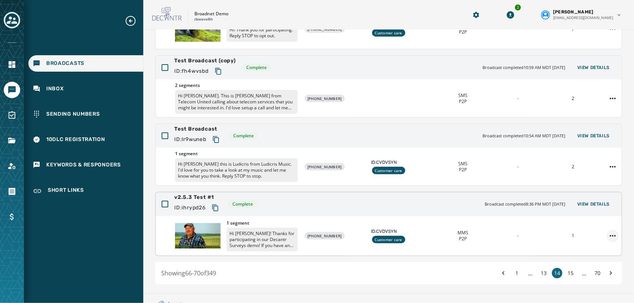
click at [609, 234] on html "Broadcasts Inbox Sending Numbers 10DLC Registration Keywords & Responders Short…" at bounding box center [317, 151] width 634 height 303
click at [584, 245] on div "Duplicate Broadcast" at bounding box center [587, 247] width 54 height 12
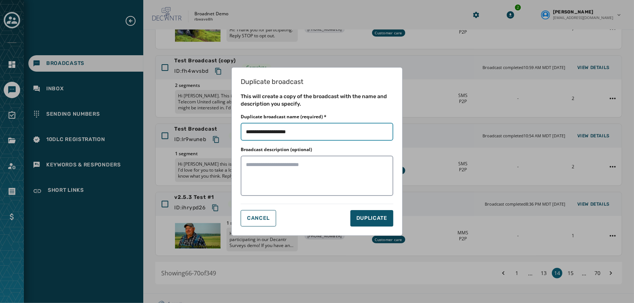
drag, startPoint x: 359, startPoint y: 136, endPoint x: 205, endPoint y: 112, distance: 155.7
click at [205, 112] on div "Duplicate broadcast This will create a copy of the broadcast with the name and …" at bounding box center [317, 151] width 634 height 303
type input "**********"
click at [370, 223] on button "DUPLICATE" at bounding box center [372, 218] width 43 height 16
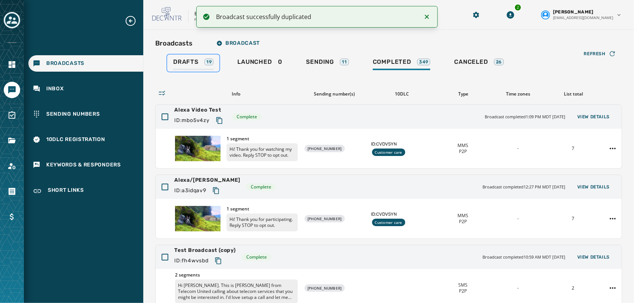
click at [192, 63] on span "Drafts" at bounding box center [185, 61] width 25 height 7
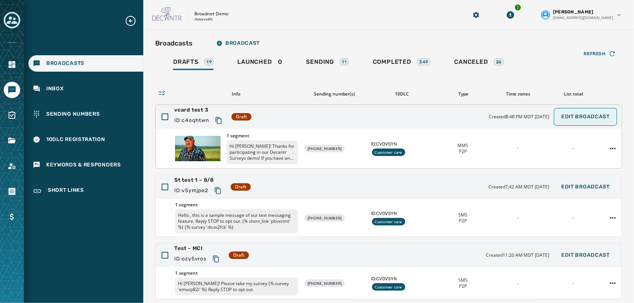
click at [591, 115] on span "Edit Broadcast" at bounding box center [586, 117] width 49 height 6
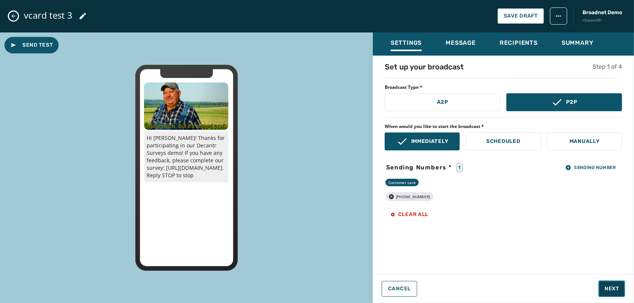
click at [606, 291] on span "Next" at bounding box center [612, 288] width 15 height 7
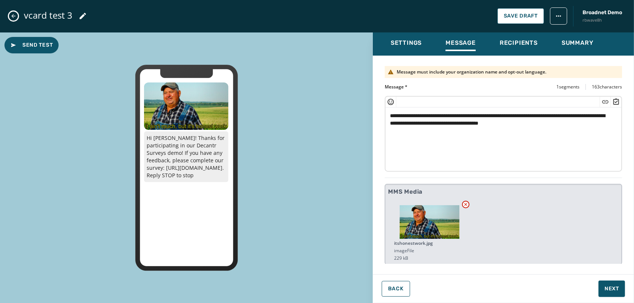
click at [469, 204] on button at bounding box center [465, 204] width 7 height 7
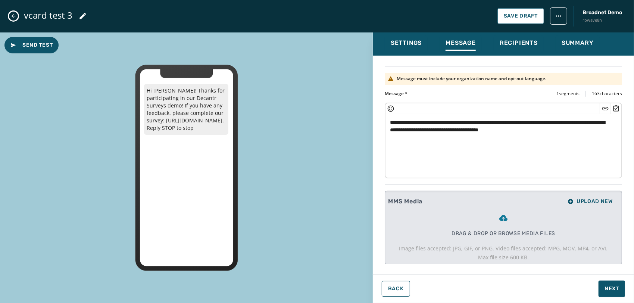
click at [543, 240] on div "Drag & drop or browse media files Image files accepted: JPG, GIF, or PNG. Video…" at bounding box center [503, 238] width 209 height 48
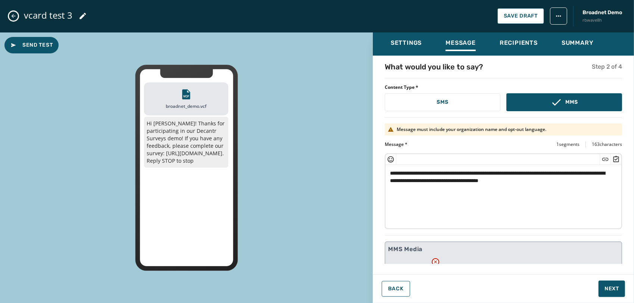
scroll to position [60, 0]
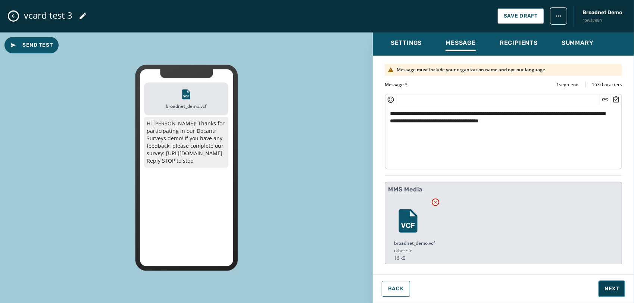
click at [612, 287] on span "Next" at bounding box center [612, 288] width 15 height 7
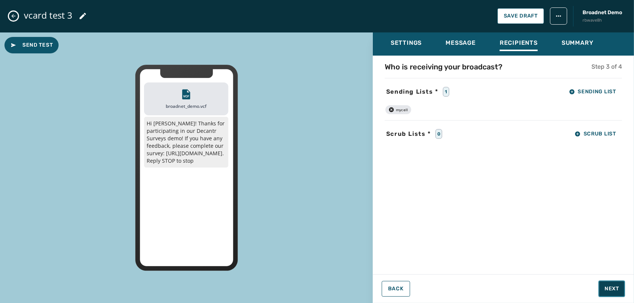
click at [613, 284] on button "Next" at bounding box center [612, 289] width 27 height 16
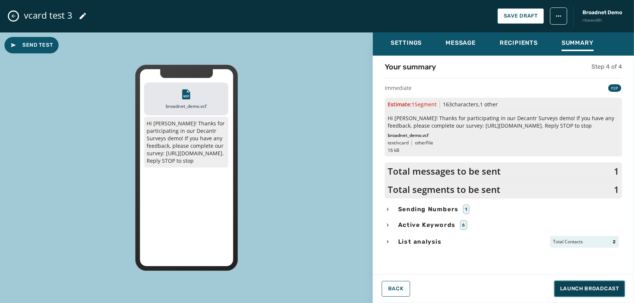
click at [597, 287] on span "Launch Broadcast" at bounding box center [589, 288] width 59 height 7
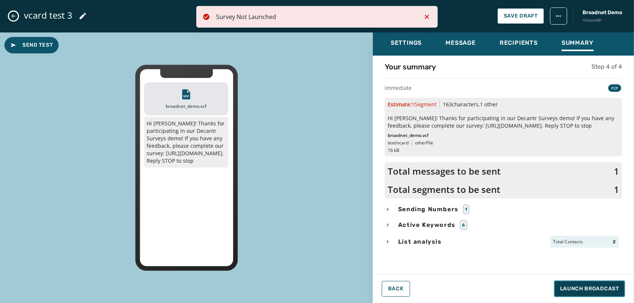
click at [590, 288] on span "Launch Broadcast" at bounding box center [589, 288] width 59 height 7
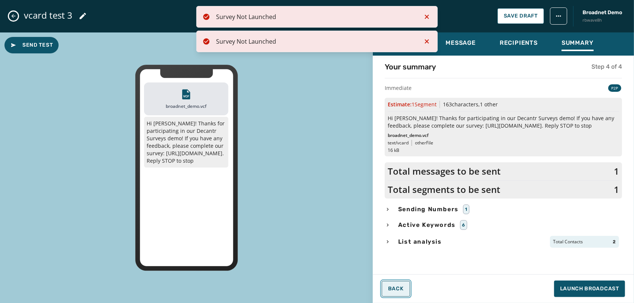
click at [399, 284] on button "Back" at bounding box center [396, 289] width 28 height 16
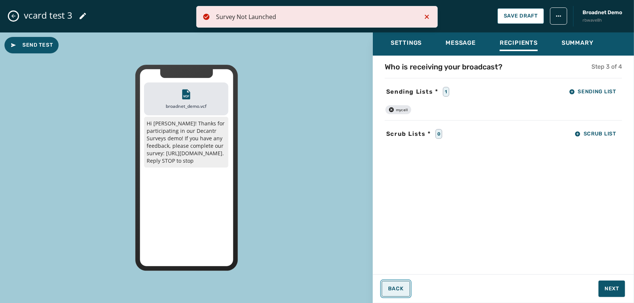
click at [384, 282] on button "Back" at bounding box center [396, 289] width 28 height 16
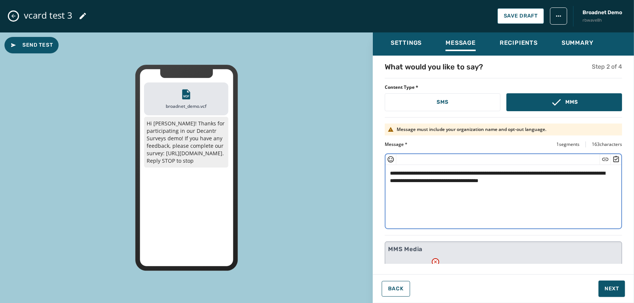
drag, startPoint x: 515, startPoint y: 180, endPoint x: 461, endPoint y: 178, distance: 54.5
click at [461, 178] on textarea "**********" at bounding box center [501, 195] width 230 height 61
type textarea "**********"
click at [610, 284] on button "Next" at bounding box center [612, 289] width 27 height 16
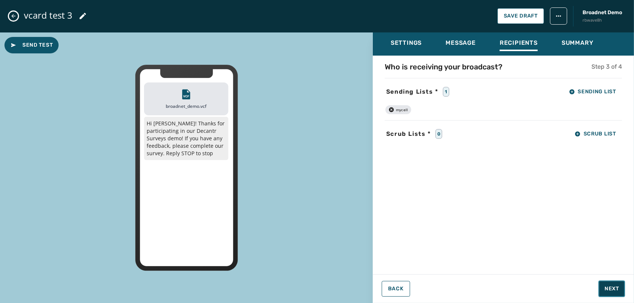
click at [615, 285] on span "Next" at bounding box center [612, 288] width 15 height 7
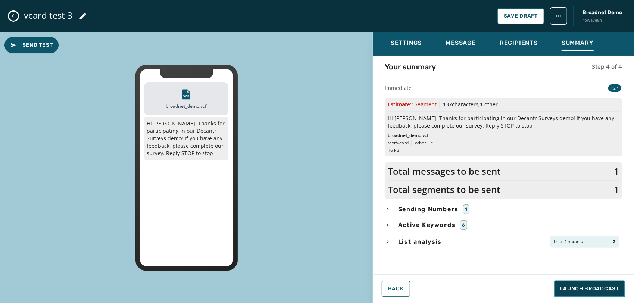
click at [596, 289] on span "Launch Broadcast" at bounding box center [589, 288] width 59 height 7
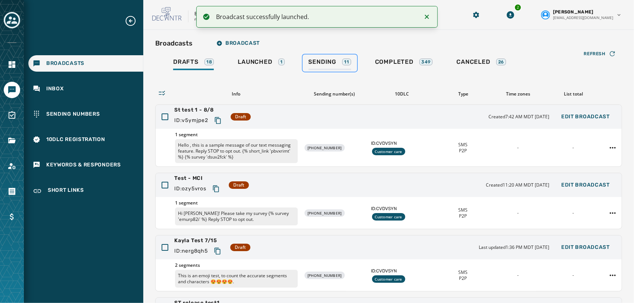
click at [335, 69] on div "Sending 11" at bounding box center [330, 64] width 43 height 12
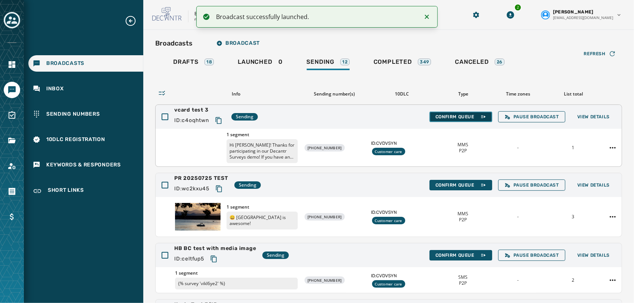
click at [450, 116] on span "Confirm Queue" at bounding box center [461, 117] width 51 height 6
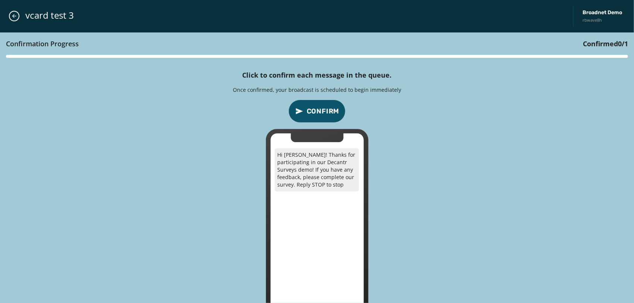
click at [327, 121] on button "Confirm" at bounding box center [317, 111] width 57 height 23
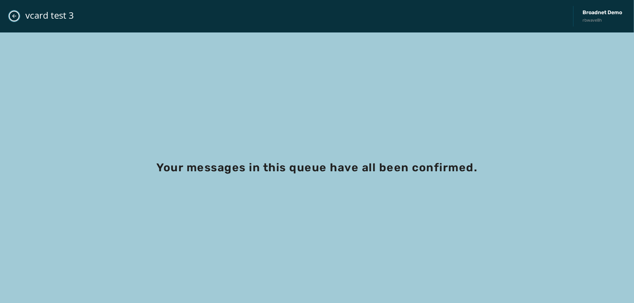
click at [16, 15] on icon "Close admin drawer" at bounding box center [14, 16] width 6 height 6
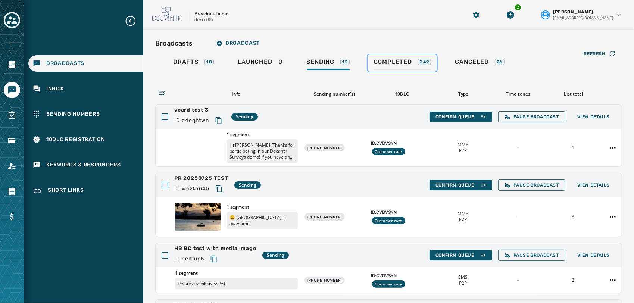
click at [404, 63] on span "Completed" at bounding box center [393, 61] width 38 height 7
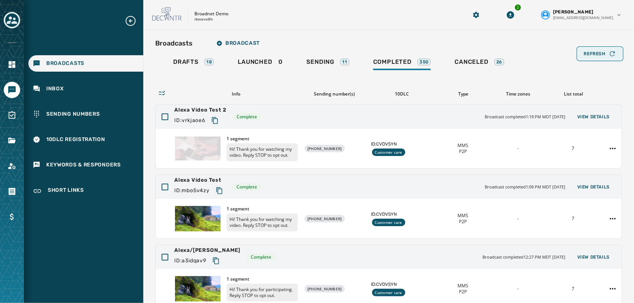
click at [592, 49] on button "Refresh" at bounding box center [600, 54] width 44 height 12
click at [331, 53] on div "Broadcasts Broadcast Drafts 18 Launched 0 Sending 11 Completed 350 Canceled 26 …" at bounding box center [388, 255] width 467 height 438
click at [324, 61] on span "Sending" at bounding box center [321, 61] width 28 height 7
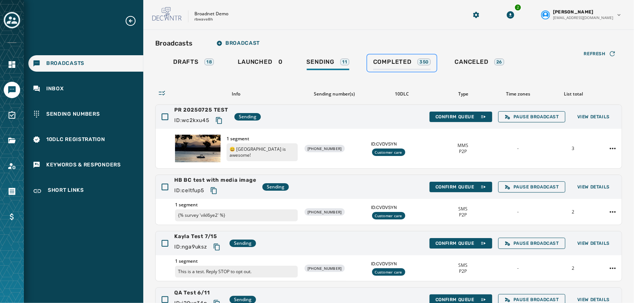
click at [407, 70] on link "Completed 350" at bounding box center [402, 63] width 70 height 17
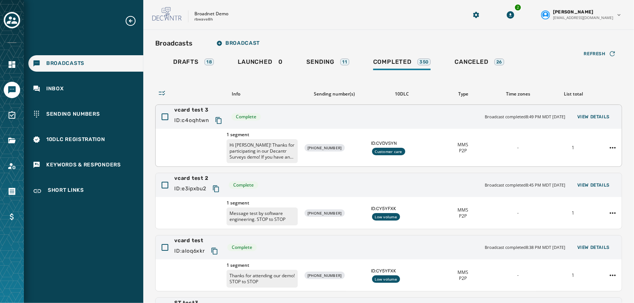
click at [580, 110] on div "vcard test 3 ID: c4oqhtwn Complete Broadcast completed 8:49 PM MDT [DATE] View …" at bounding box center [389, 117] width 466 height 24
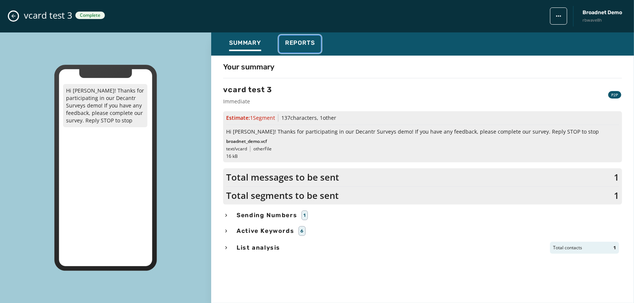
click at [296, 44] on span "Reports" at bounding box center [300, 42] width 30 height 7
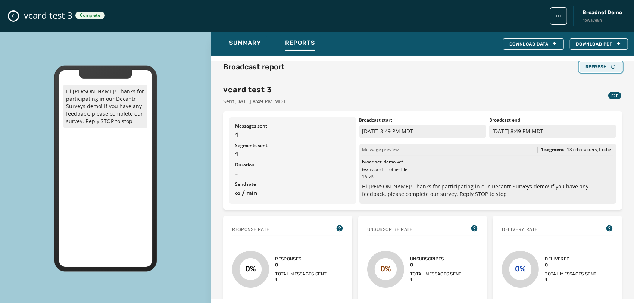
click at [610, 69] on icon "button" at bounding box center [613, 67] width 6 height 6
click at [586, 63] on div "Refresh" at bounding box center [601, 66] width 31 height 6
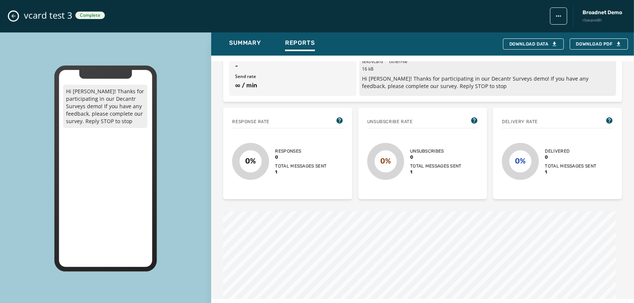
scroll to position [0, 0]
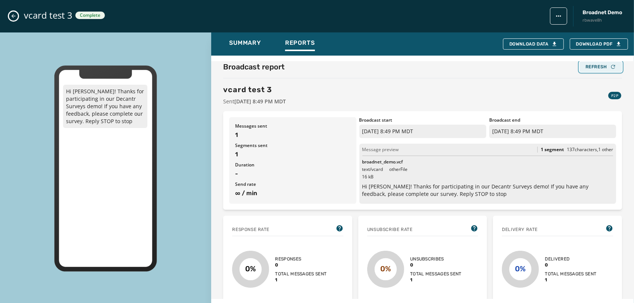
click at [586, 65] on div "Refresh" at bounding box center [601, 67] width 31 height 6
click at [579, 73] on div "Broadcast report Refresh vcard test 3 Sent [DATE] 8:49 PM MDT P2P" at bounding box center [422, 84] width 399 height 44
click at [586, 67] on div "Refresh" at bounding box center [601, 67] width 31 height 6
click at [600, 69] on div "Refresh" at bounding box center [601, 67] width 31 height 6
click at [24, 17] on span "vcard test 3" at bounding box center [48, 15] width 49 height 12
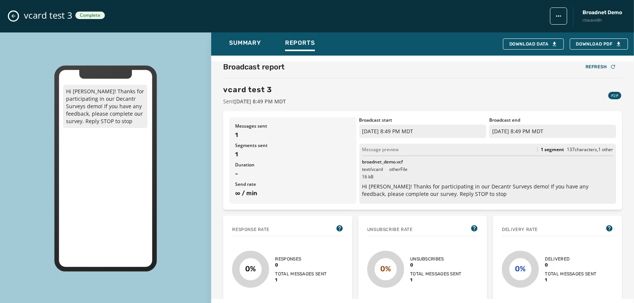
click at [18, 16] on button "Close admin drawer" at bounding box center [13, 16] width 9 height 9
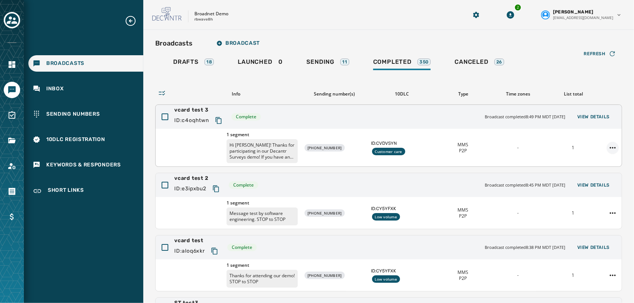
click at [604, 143] on html "Broadcasts Inbox Sending Numbers 10DLC Registration Keywords & Responders Short…" at bounding box center [317, 151] width 634 height 303
click at [593, 155] on div "Duplicate Broadcast" at bounding box center [587, 159] width 54 height 12
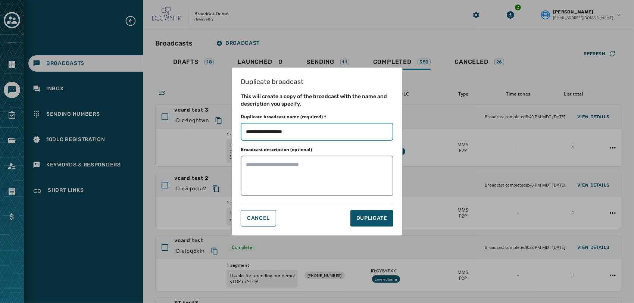
drag, startPoint x: 307, startPoint y: 131, endPoint x: 271, endPoint y: 130, distance: 35.5
click at [271, 130] on input "Duplicate broadcast name (required) *" at bounding box center [317, 132] width 153 height 18
type input "**********"
click at [368, 219] on span "DUPLICATE" at bounding box center [372, 218] width 31 height 7
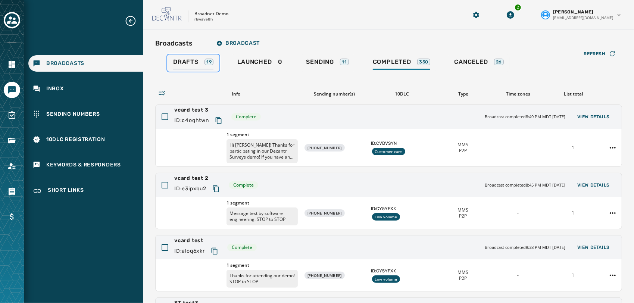
click at [175, 61] on span "Drafts" at bounding box center [185, 61] width 25 height 7
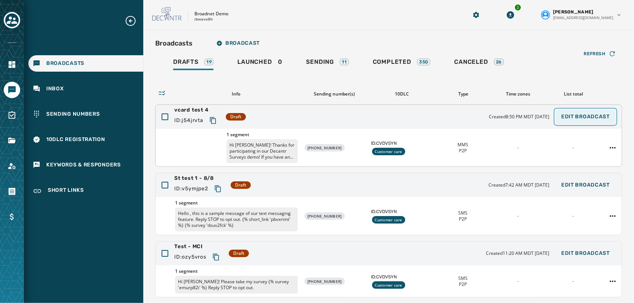
click at [587, 115] on span "Edit Broadcast" at bounding box center [586, 117] width 49 height 6
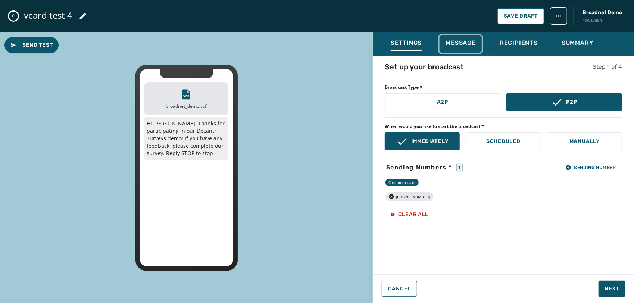
click at [475, 43] on span "Message" at bounding box center [461, 42] width 30 height 7
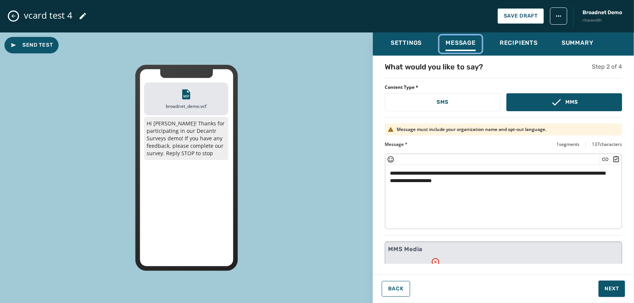
scroll to position [60, 0]
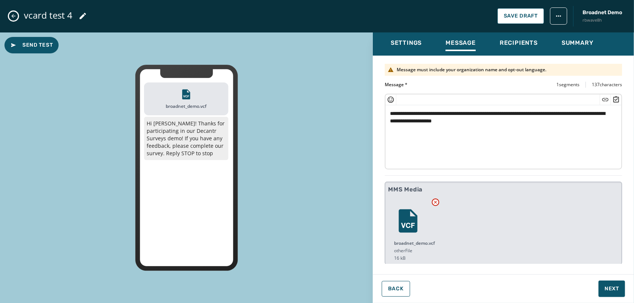
click at [437, 201] on icon at bounding box center [435, 202] width 3 height 3
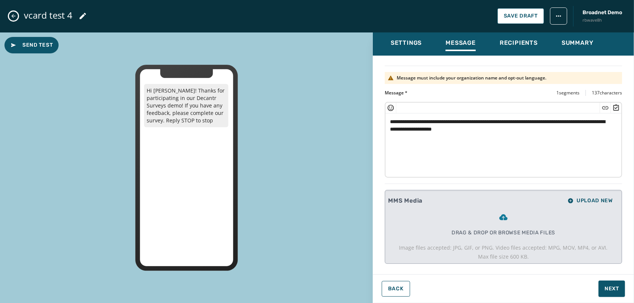
scroll to position [51, 0]
click at [585, 199] on span "Upload New" at bounding box center [590, 202] width 45 height 6
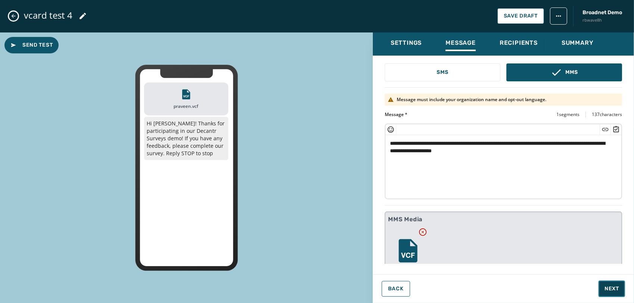
click at [607, 292] on span "Next" at bounding box center [612, 288] width 15 height 7
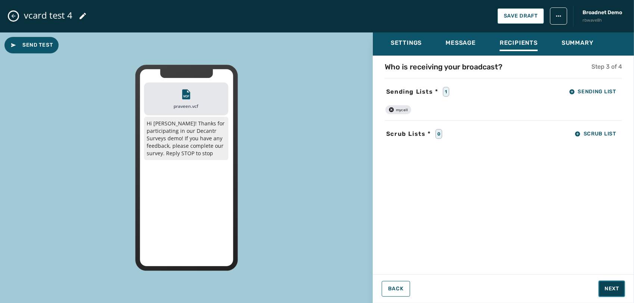
click at [604, 291] on button "Next" at bounding box center [612, 289] width 27 height 16
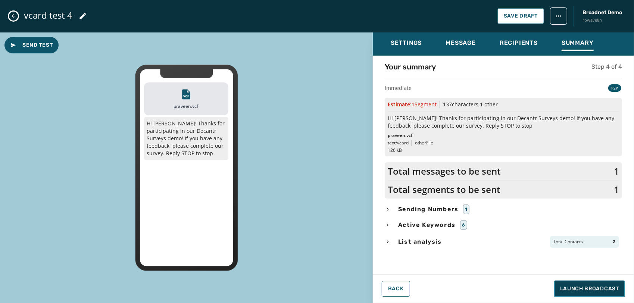
click at [585, 288] on span "Launch Broadcast" at bounding box center [589, 288] width 59 height 7
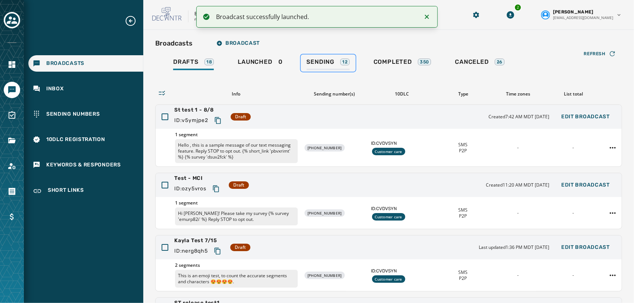
click at [327, 60] on span "Sending" at bounding box center [321, 61] width 28 height 7
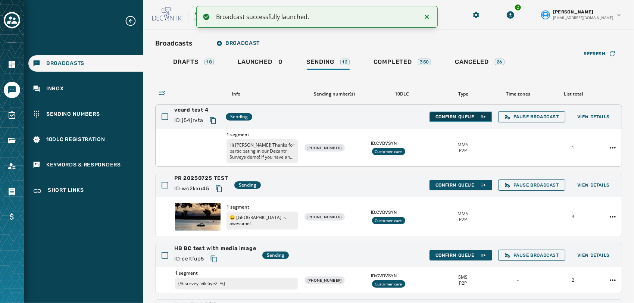
click at [457, 121] on button "Confirm Queue" at bounding box center [461, 117] width 63 height 10
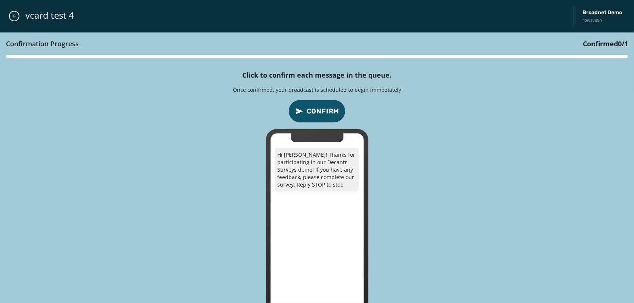
click at [327, 105] on button "Confirm" at bounding box center [317, 111] width 57 height 23
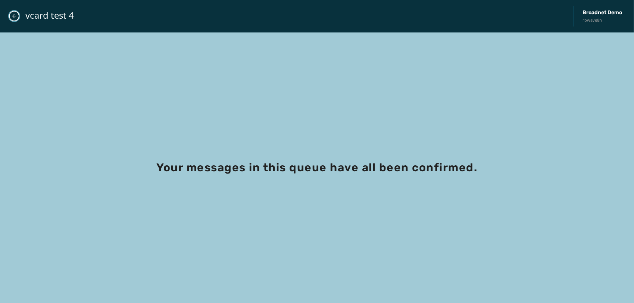
click at [13, 13] on icon "Close admin drawer" at bounding box center [14, 16] width 6 height 6
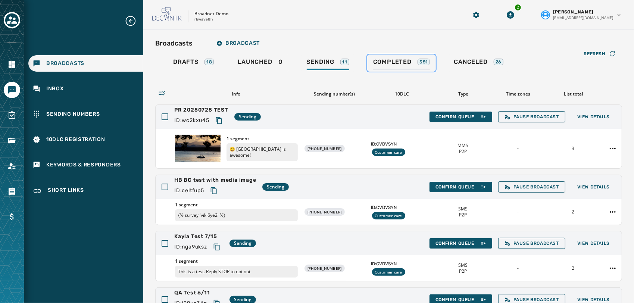
click at [408, 62] on span "Completed" at bounding box center [392, 61] width 38 height 7
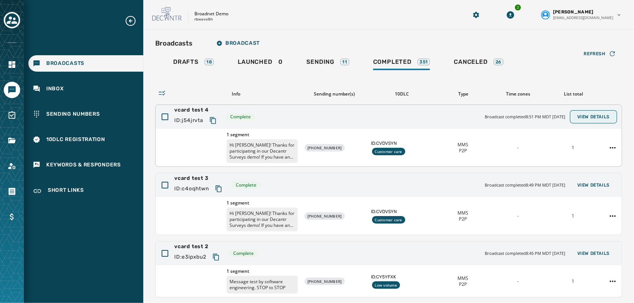
click at [592, 112] on button "View Details" at bounding box center [594, 117] width 44 height 10
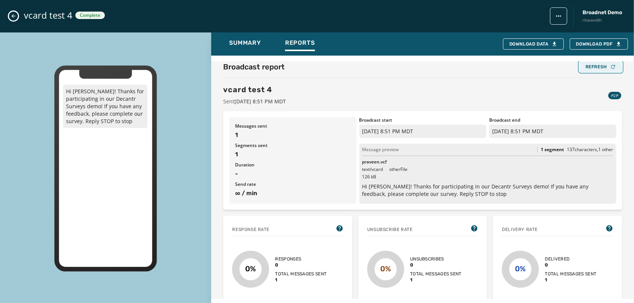
click at [591, 69] on div "Refresh" at bounding box center [601, 67] width 31 height 6
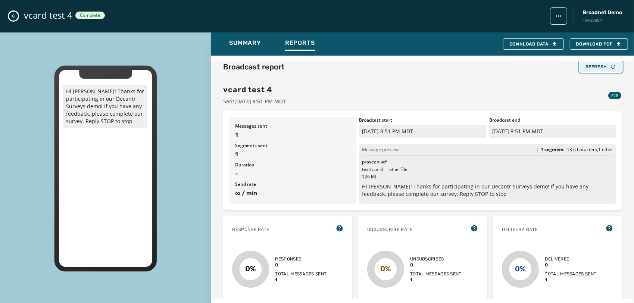
click at [591, 69] on div "Refresh" at bounding box center [601, 67] width 31 height 6
click at [603, 69] on div "Refresh" at bounding box center [601, 67] width 31 height 6
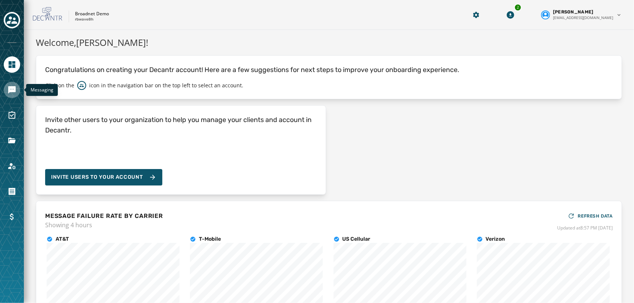
click at [7, 87] on icon "Navigate to Messaging" at bounding box center [11, 89] width 9 height 9
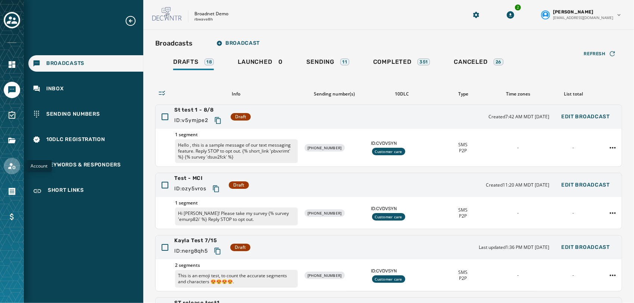
click at [7, 168] on icon "Navigate to Account" at bounding box center [11, 166] width 9 height 9
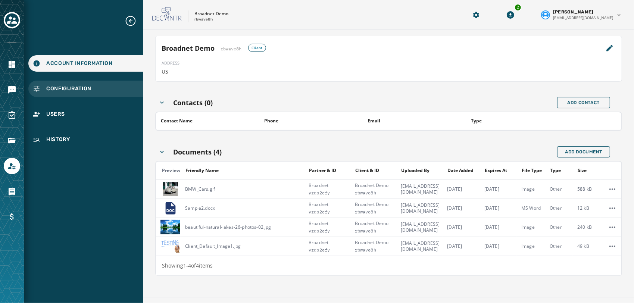
click at [97, 90] on div "Configuration" at bounding box center [85, 89] width 115 height 16
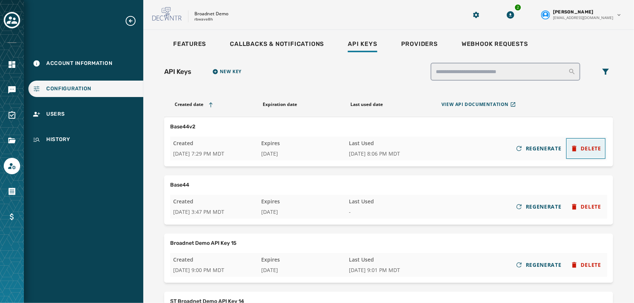
click at [594, 149] on span "DELETE" at bounding box center [591, 148] width 20 height 7
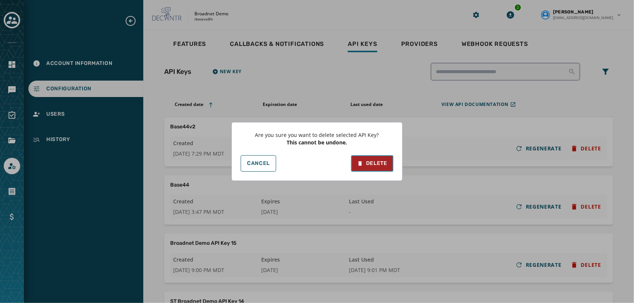
click at [387, 158] on button "Delete" at bounding box center [372, 163] width 42 height 16
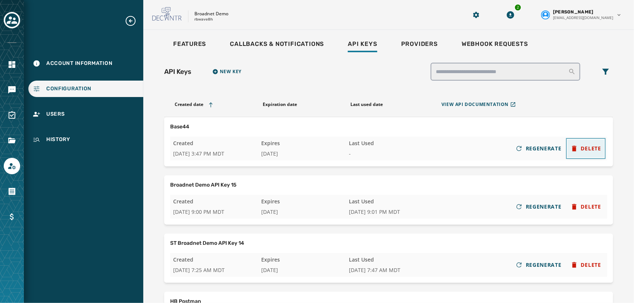
click at [585, 146] on span "DELETE" at bounding box center [591, 148] width 20 height 7
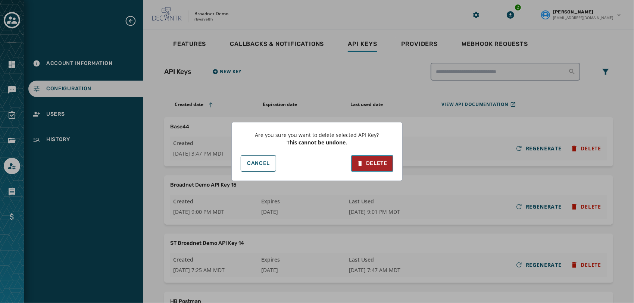
click at [371, 162] on div "Delete" at bounding box center [372, 163] width 30 height 7
